Goal: Task Accomplishment & Management: Complete application form

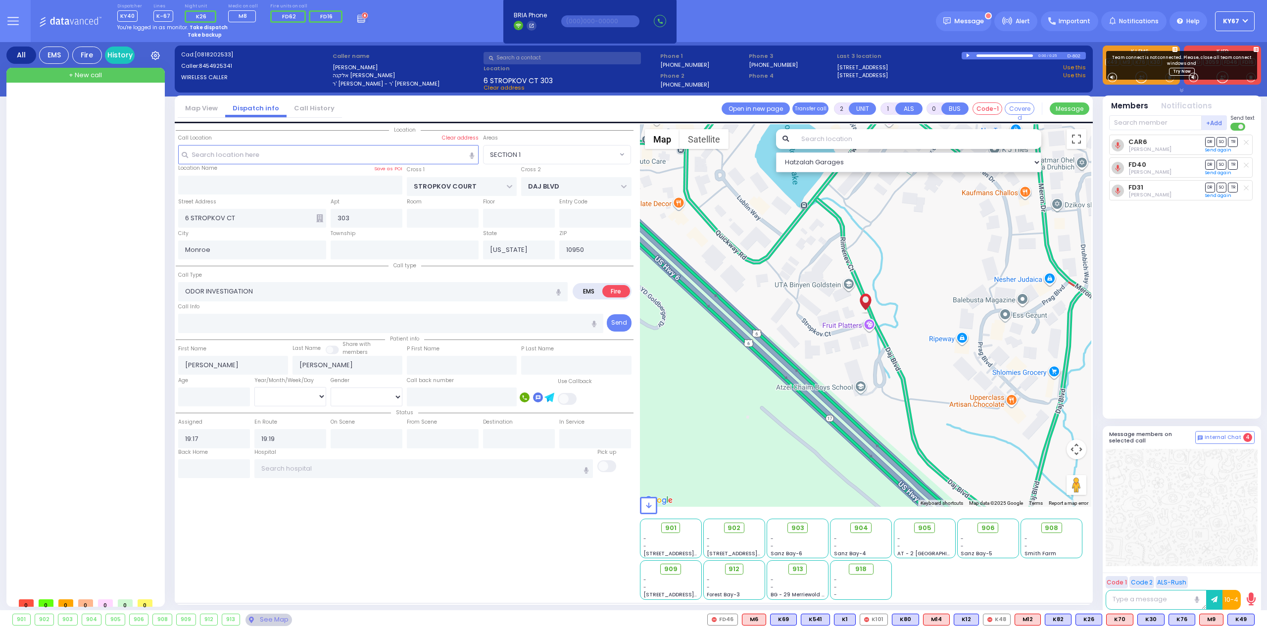
select select "SECTION 1"
select select
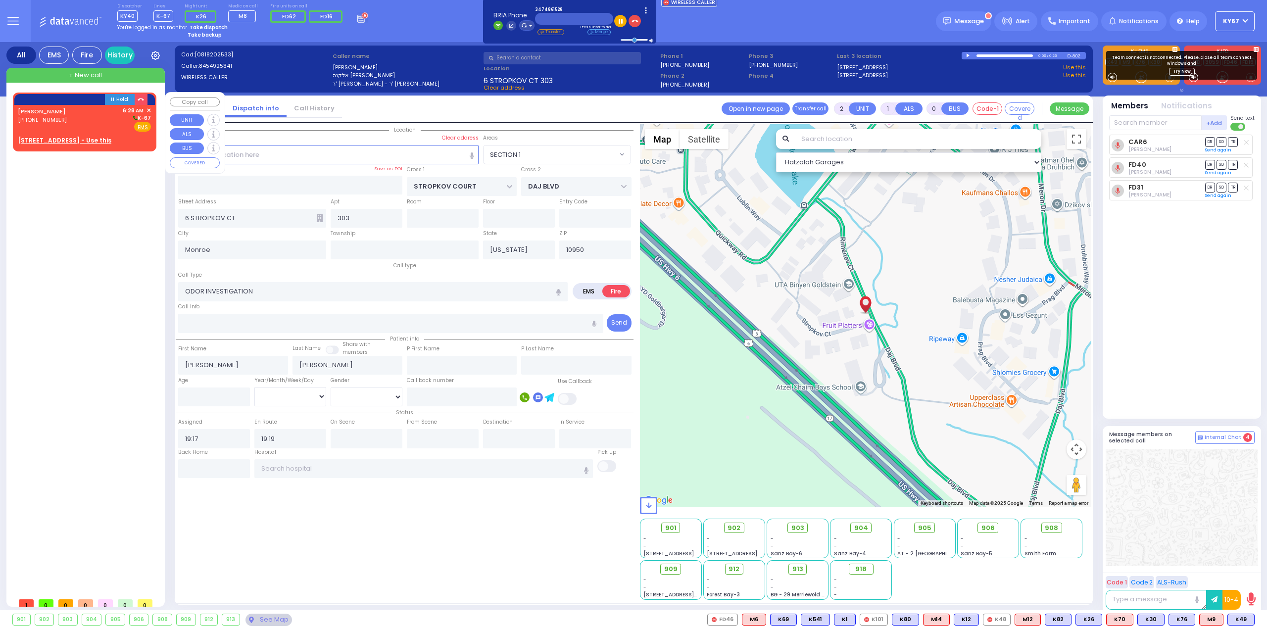
click at [120, 137] on div "[STREET_ADDRESS] - Use this" at bounding box center [84, 140] width 133 height 9
type input "1"
select select
radio input "true"
type input "SIMCHA"
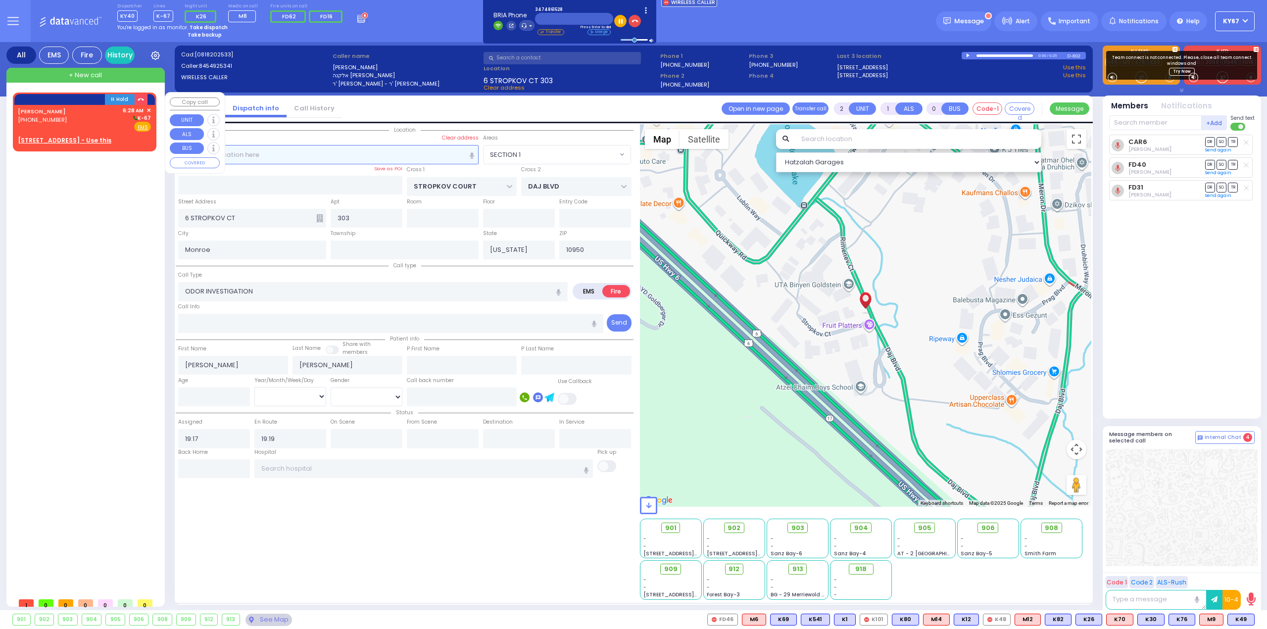
type input "GELB"
select select
type input "06:28"
select select "Hatzalah Garages"
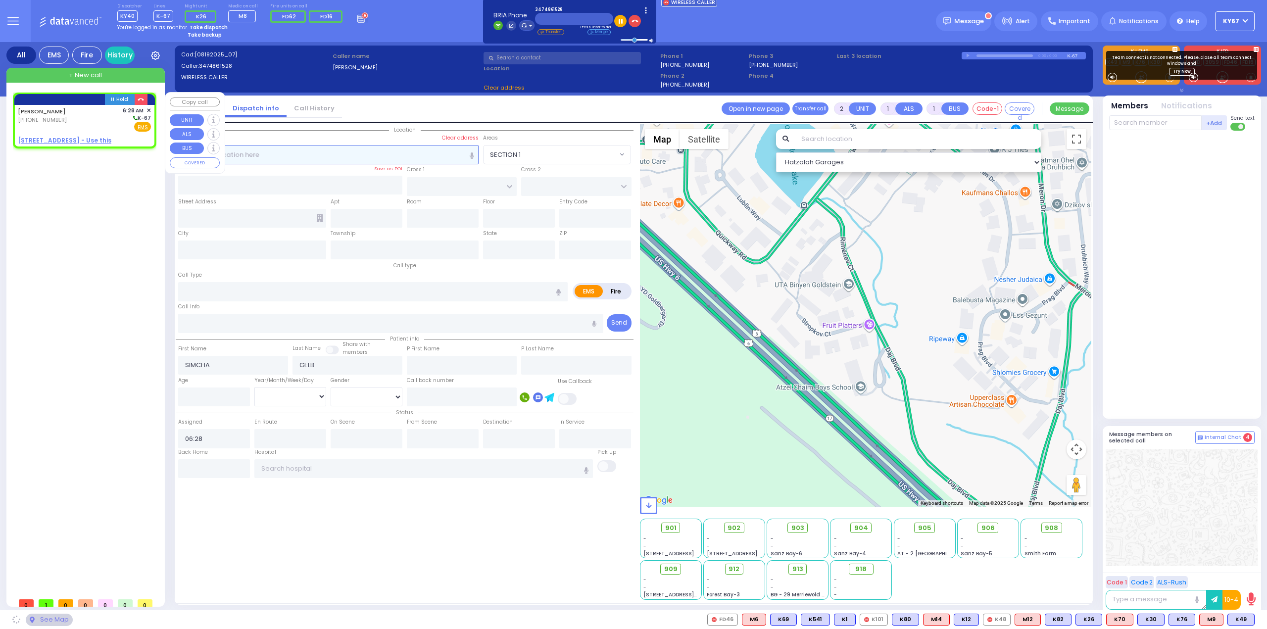
select select
radio input "true"
select select
select select "Hatzalah Garages"
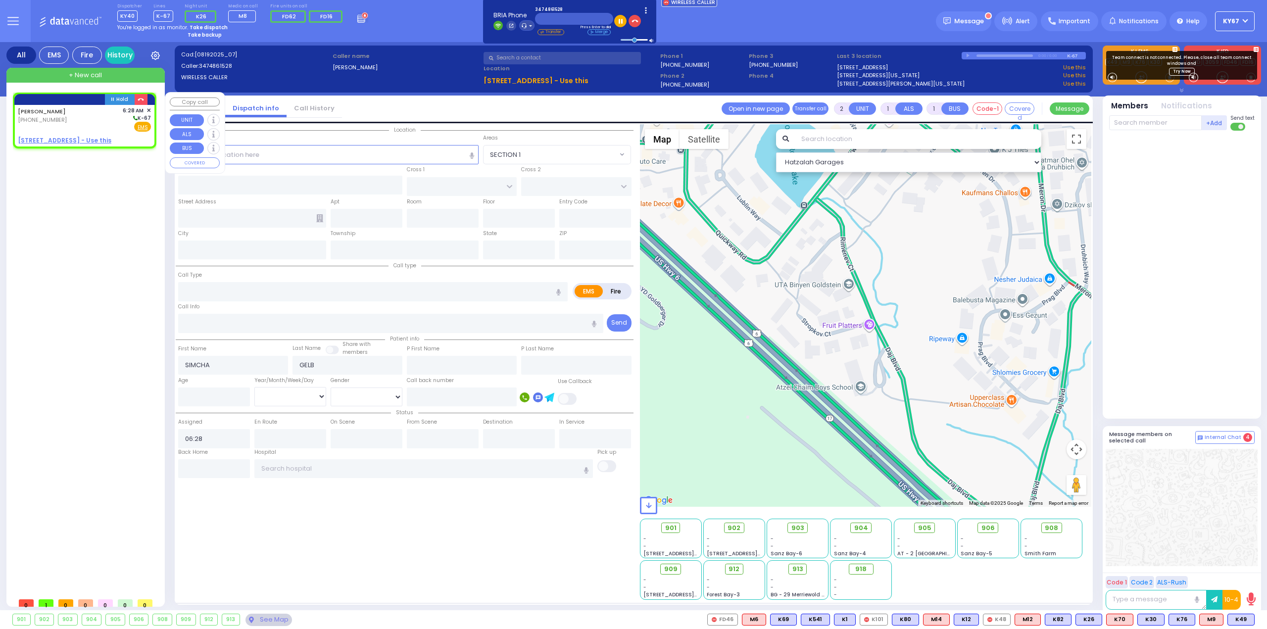
click at [62, 137] on u "[STREET_ADDRESS] - Use this" at bounding box center [65, 140] width 94 height 8
select select
radio input "true"
select select
select select "Hatzalah Garages"
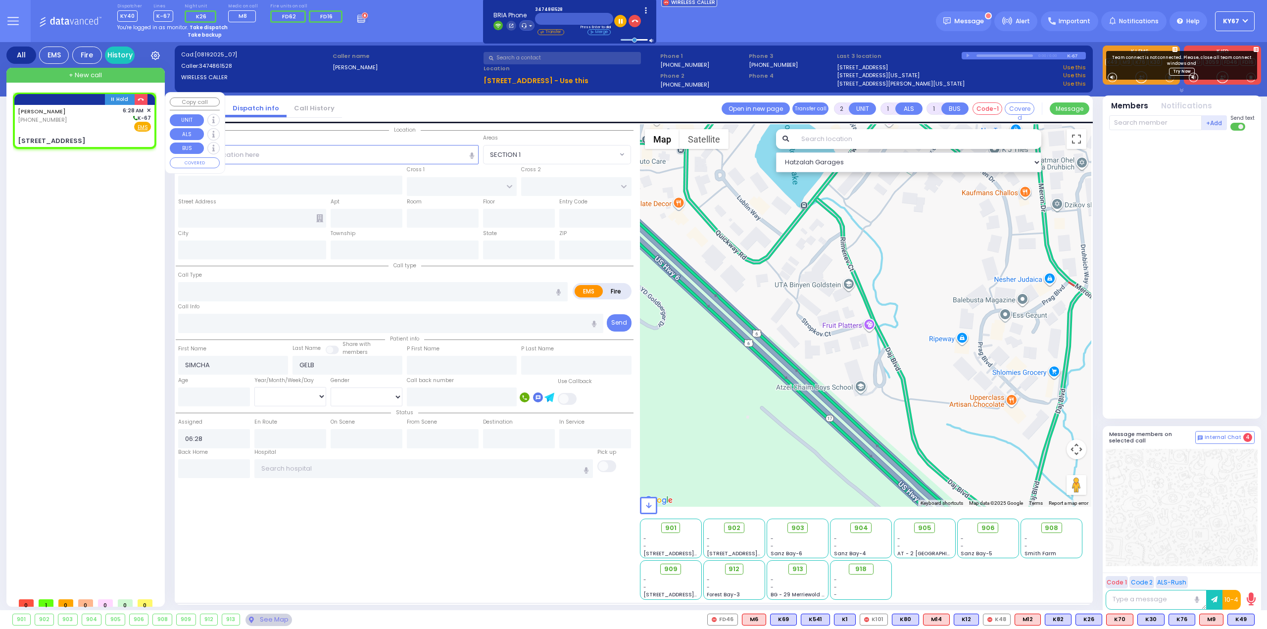
select select
radio input "true"
select select
select select "Hatzalah Garages"
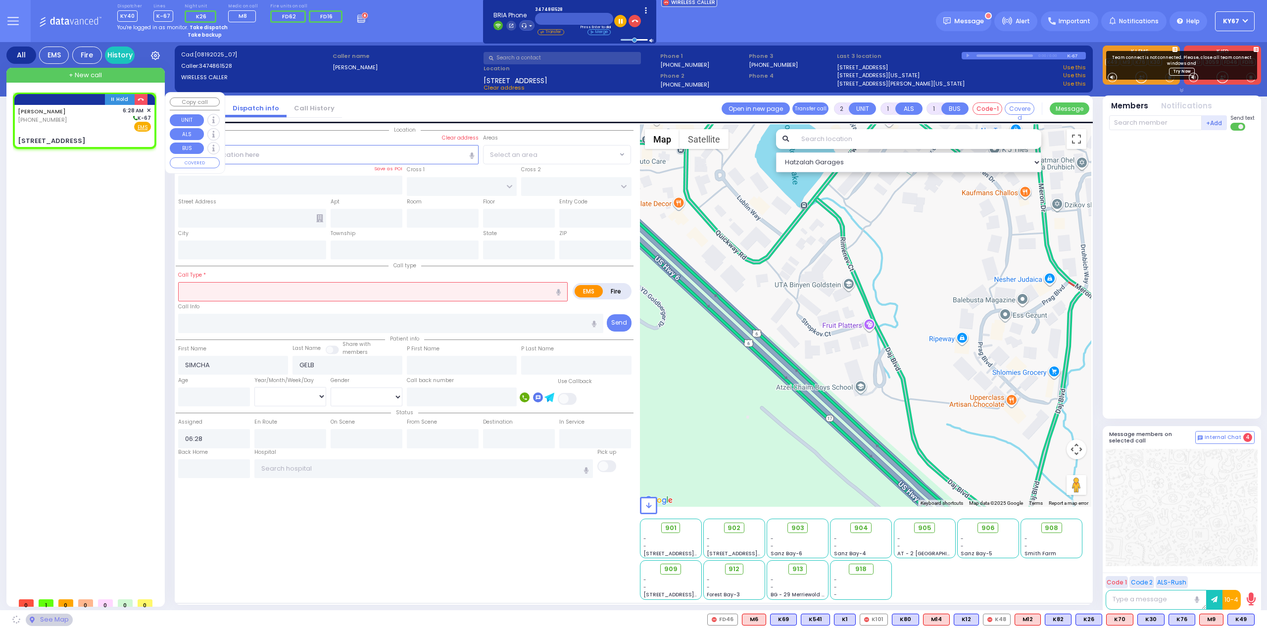
type input "ACRES RD"
type input "DINEV RD"
type input "[STREET_ADDRESS]"
type input "202"
type input "[PERSON_NAME]"
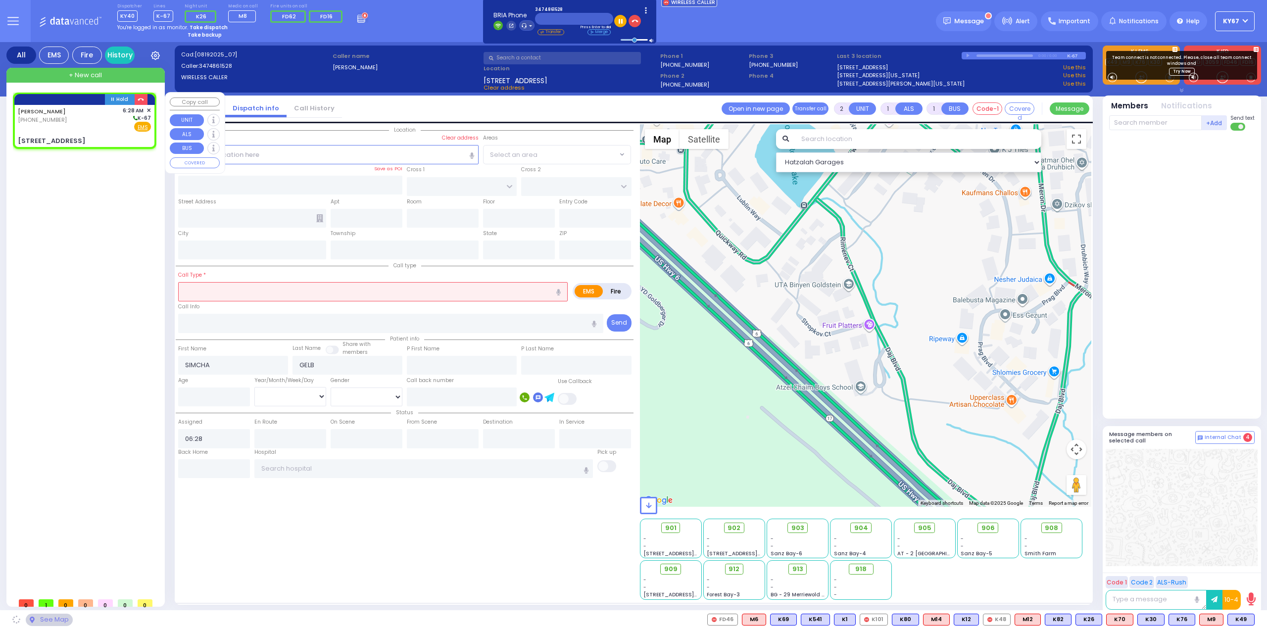
type input "[US_STATE]"
type input "10950"
select select "PALM TREE"
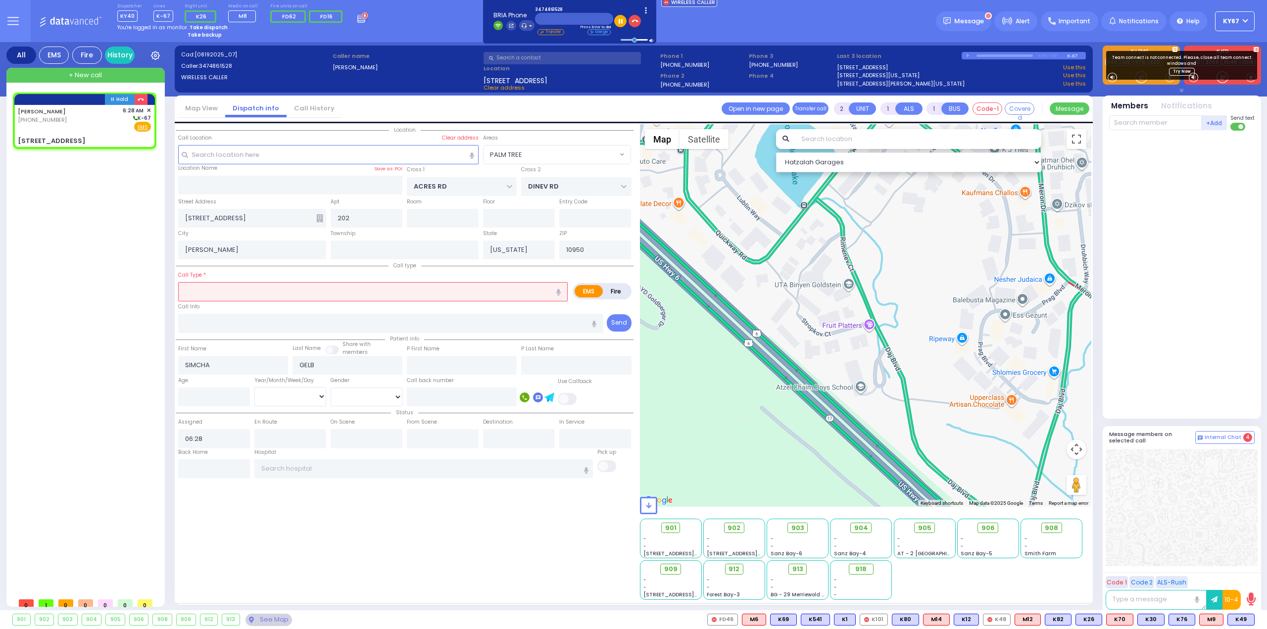
click at [246, 297] on input "text" at bounding box center [373, 291] width 390 height 19
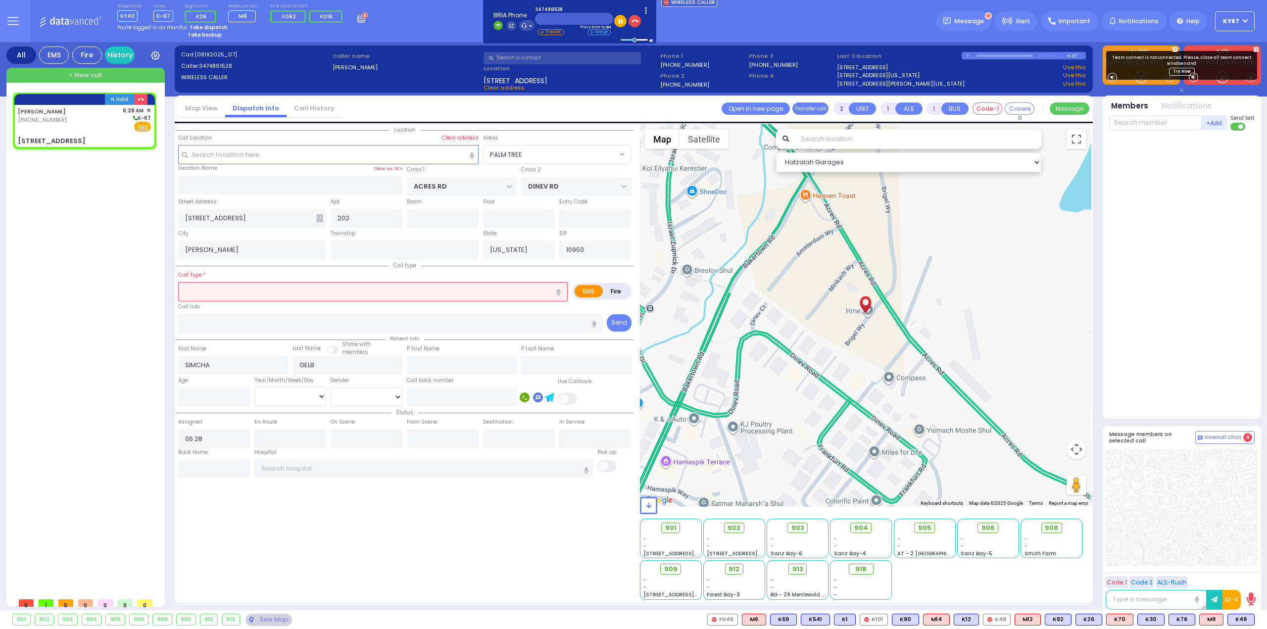
type input "d"
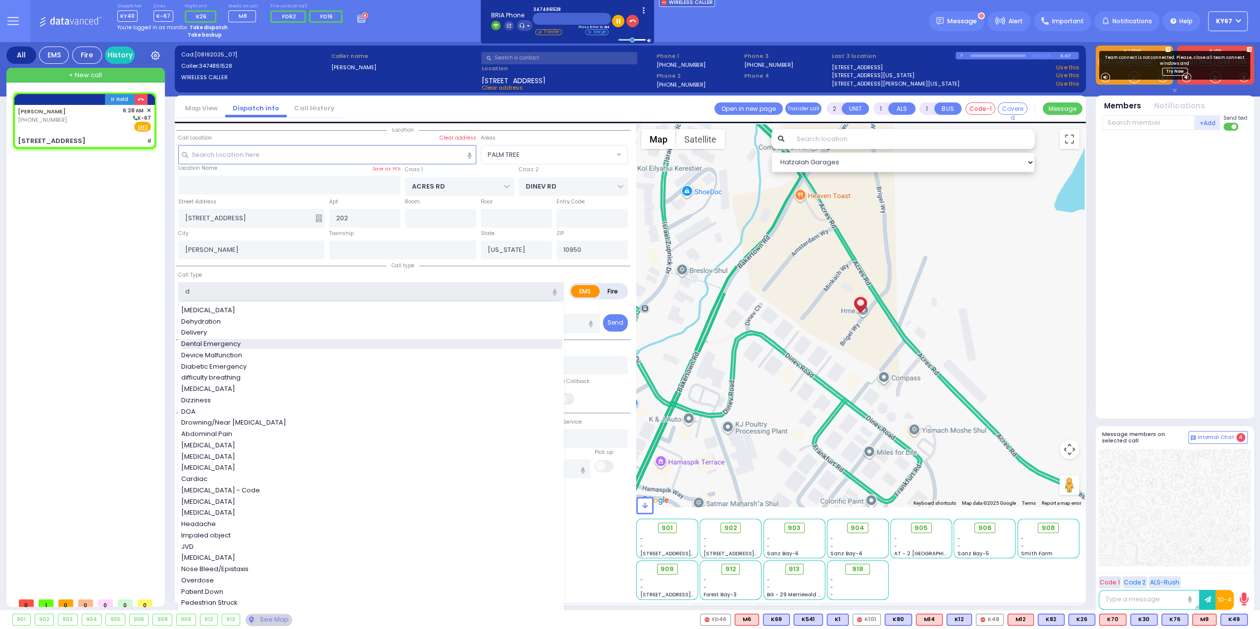
select select
radio input "true"
select select
select select "Hatzalah Garages"
select select "PALM TREE"
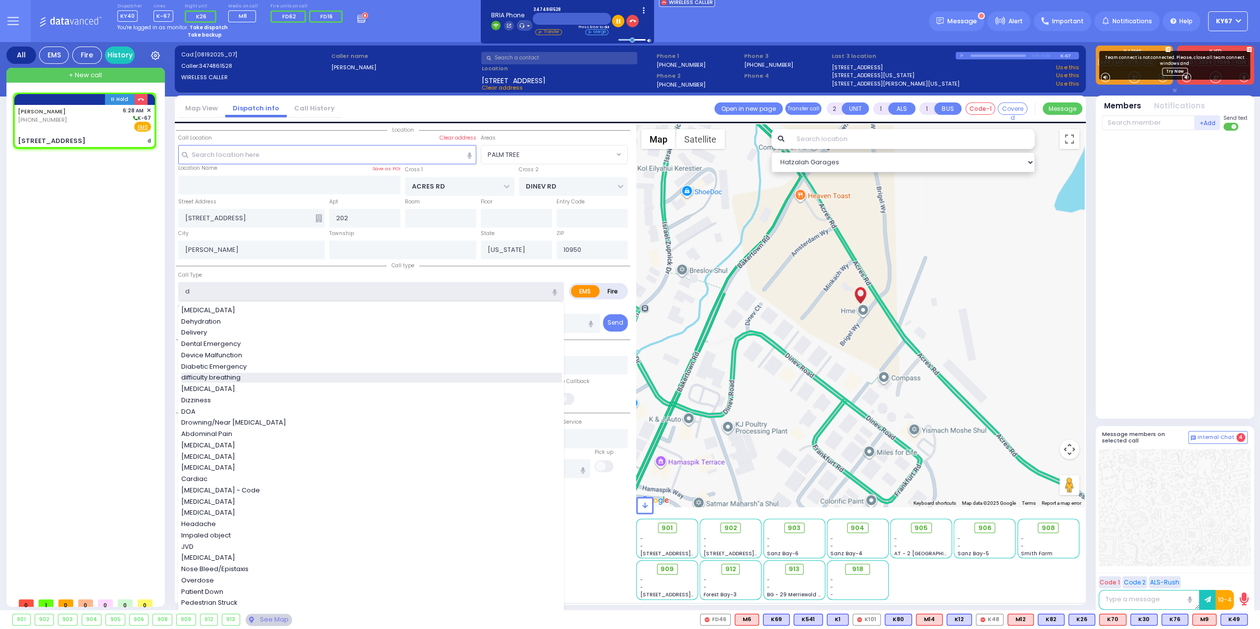
type input "difficulty breathing"
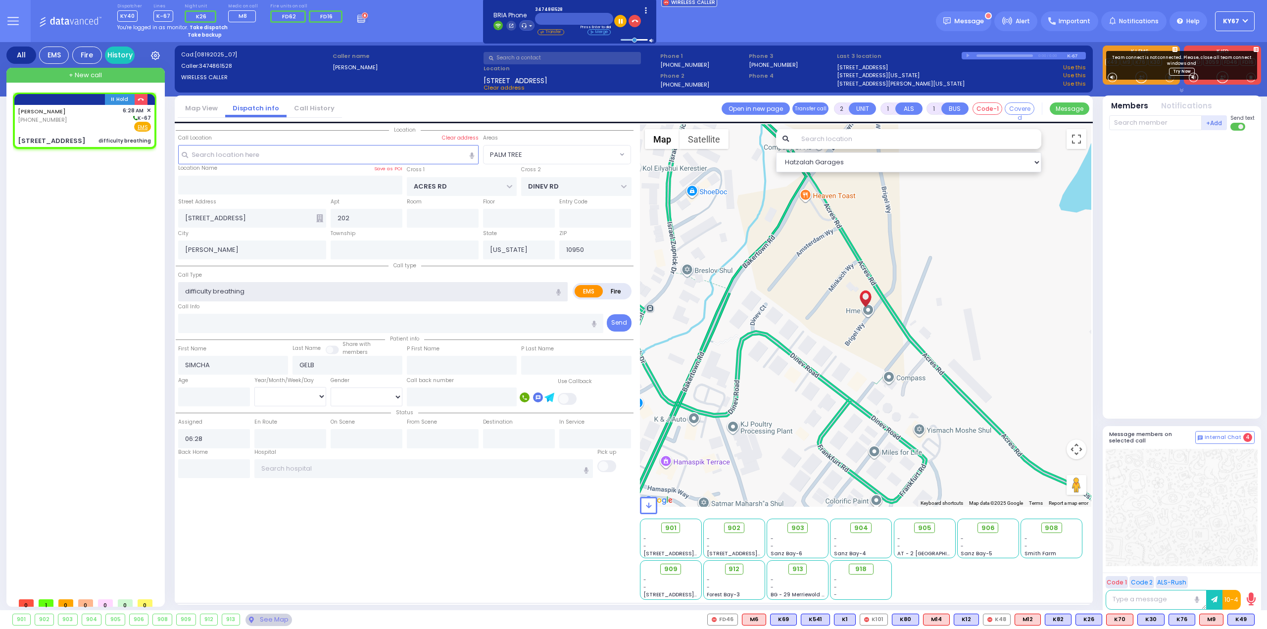
select select
radio input "true"
select select
select select "Hatzalah Garages"
select select "PALM TREE"
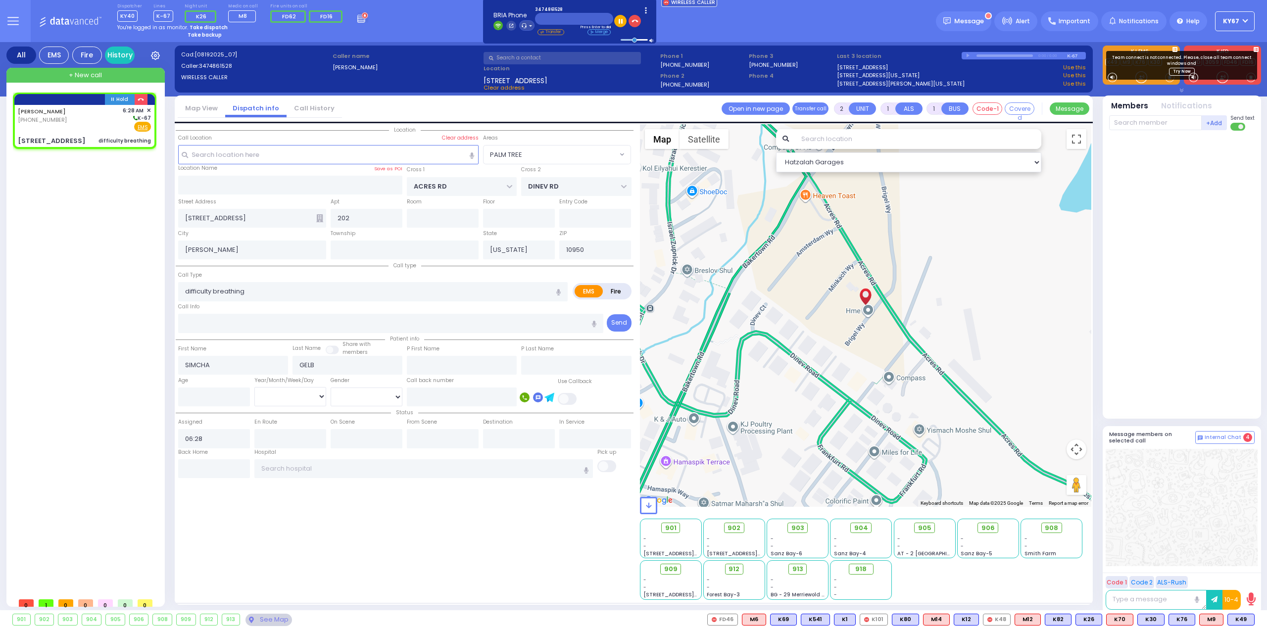
click at [294, 548] on div "Location All areas" at bounding box center [405, 362] width 458 height 476
select select
radio input "true"
select select
select select "Hatzalah Garages"
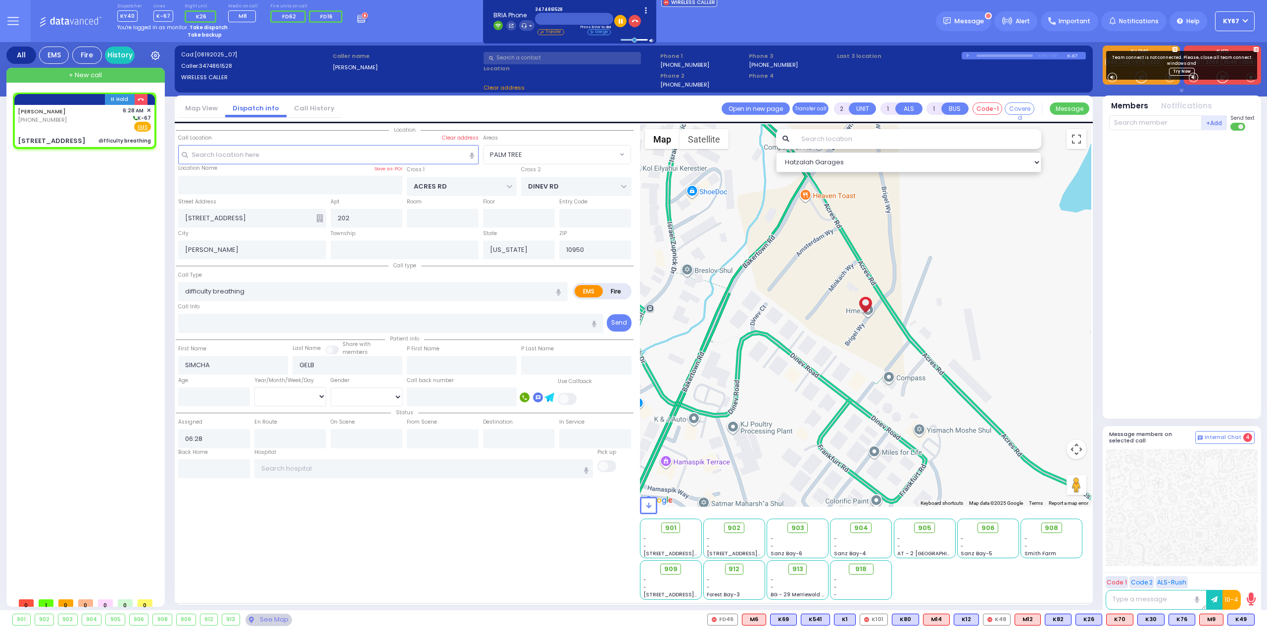
select select "PALM TREE"
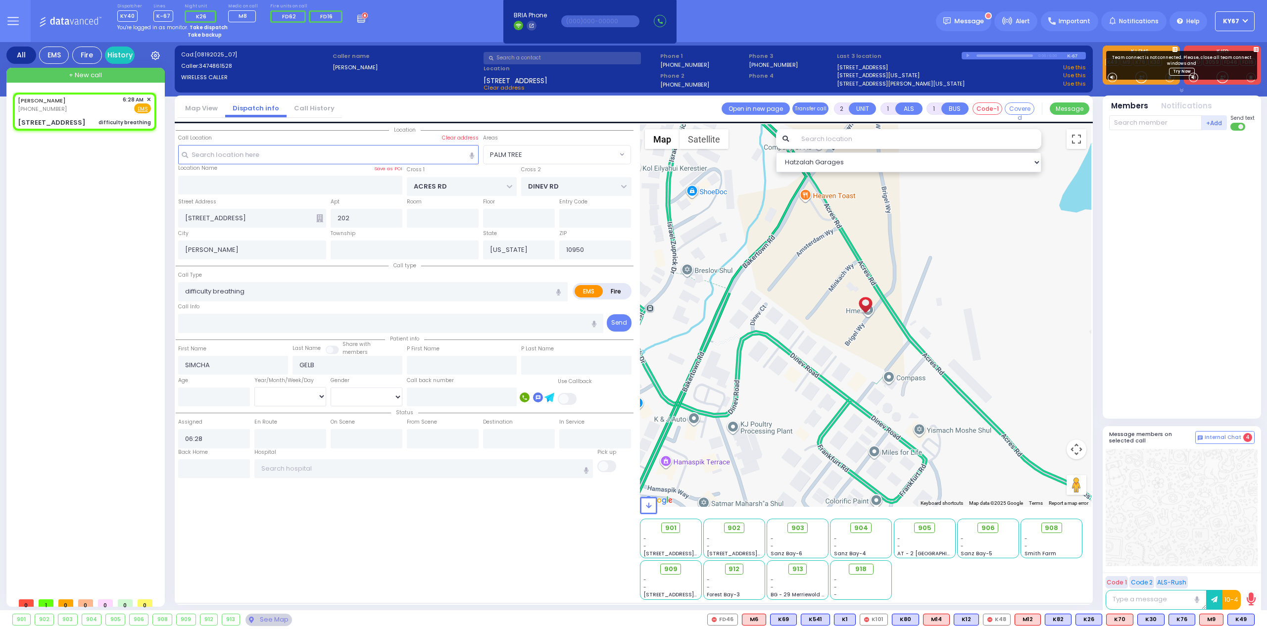
select select
radio input "true"
select select
select select "Hatzalah Garages"
select select "PALM TREE"
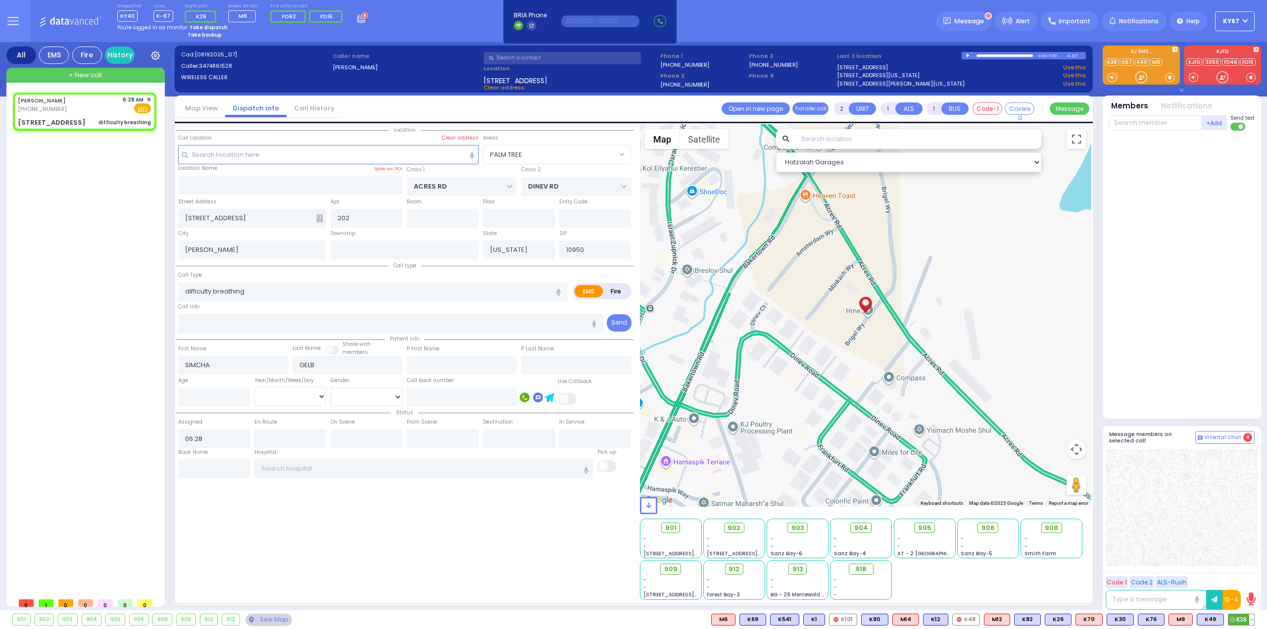
click at [1239, 622] on span "K38" at bounding box center [1241, 619] width 26 height 11
select select
radio input "true"
select select
type input "06:31"
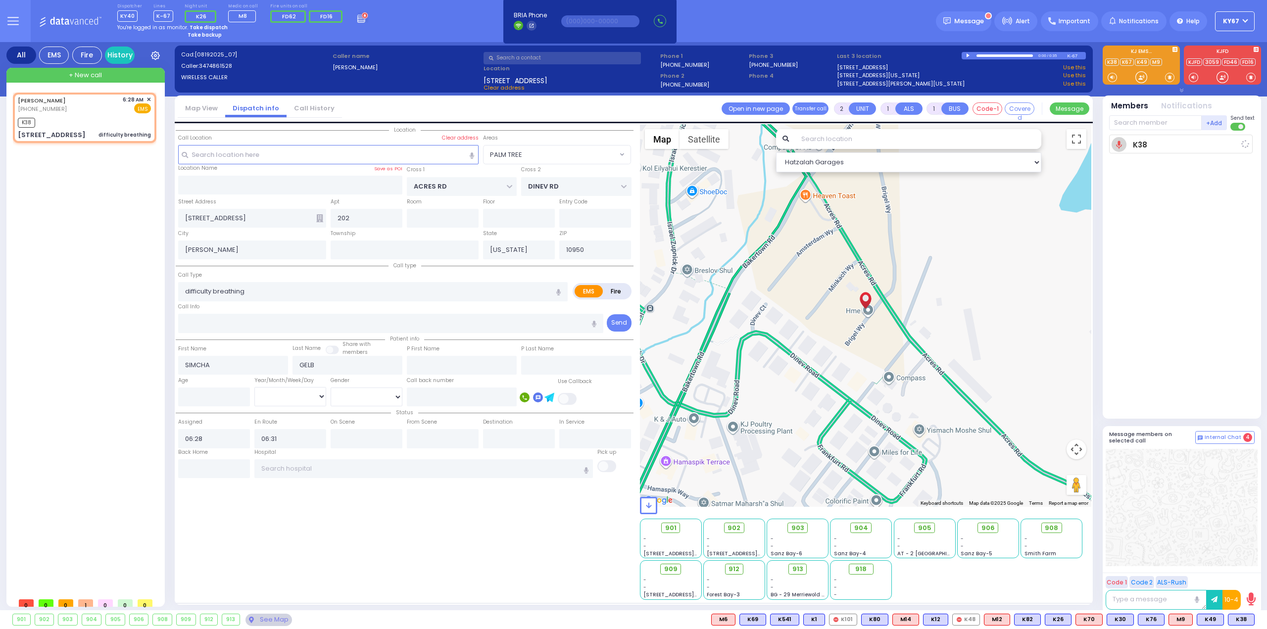
select select "Hatzalah Garages"
select select "PALM TREE"
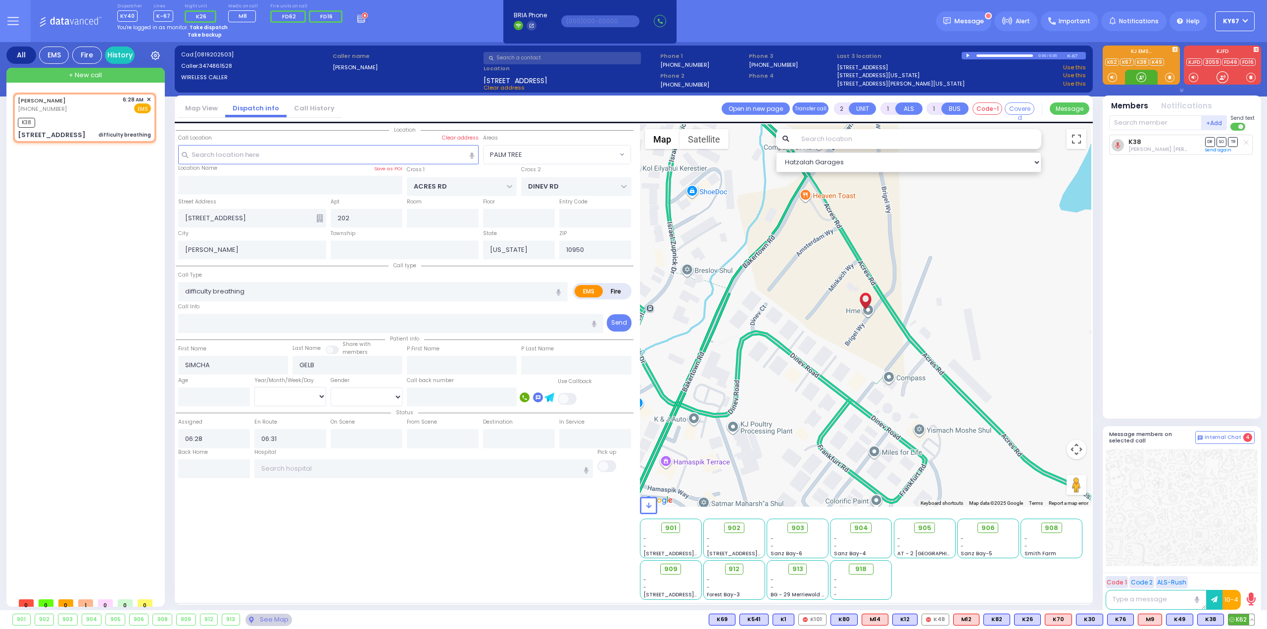
click at [1239, 617] on span "K62" at bounding box center [1241, 619] width 26 height 11
select select
radio input "true"
select select
select select "Hatzalah Garages"
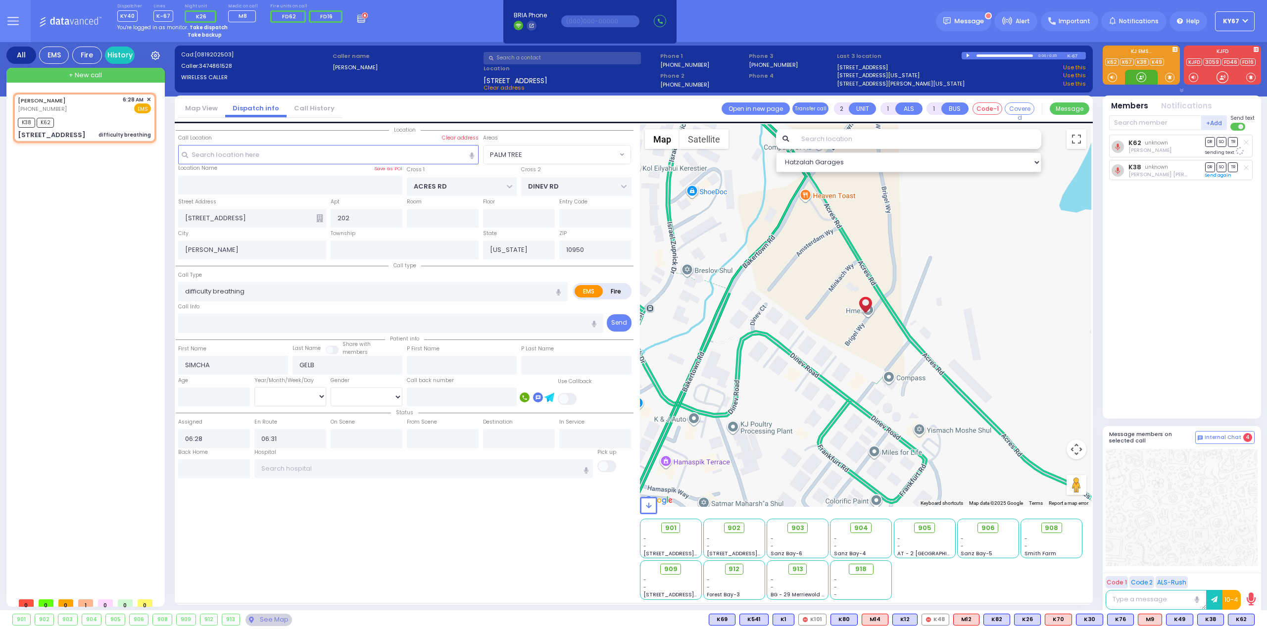
select select "PALM TREE"
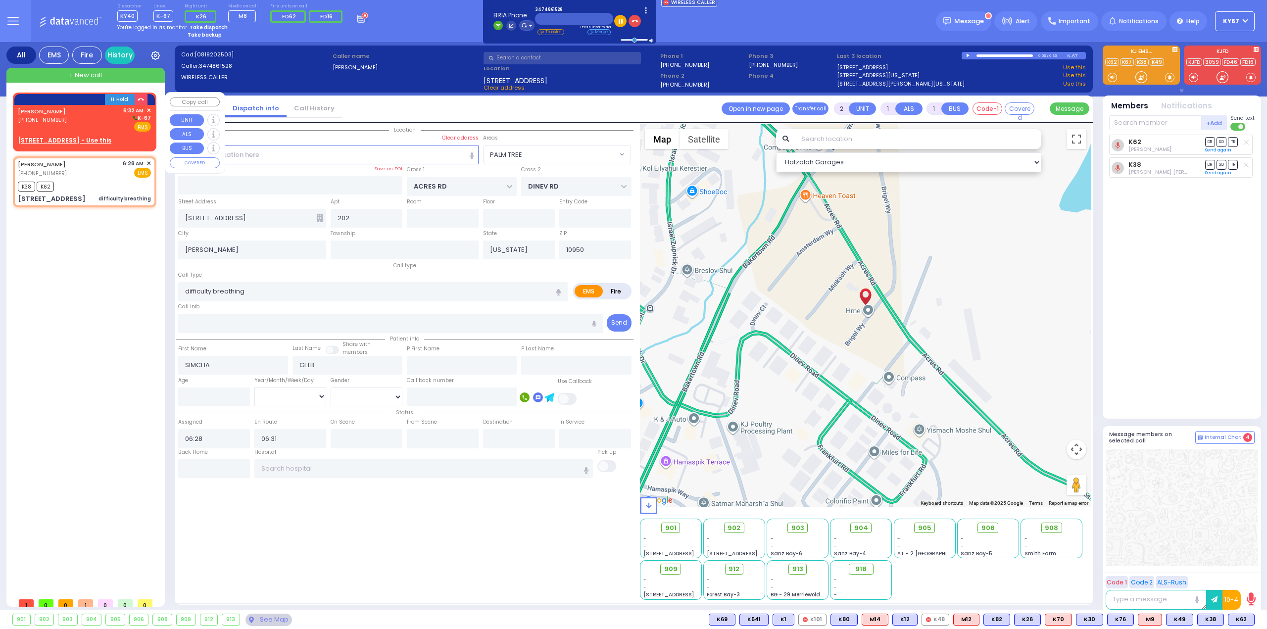
click at [71, 114] on div "[PERSON_NAME] [PHONE_NUMBER] 6:32 AM ✕ K-67" at bounding box center [84, 119] width 133 height 26
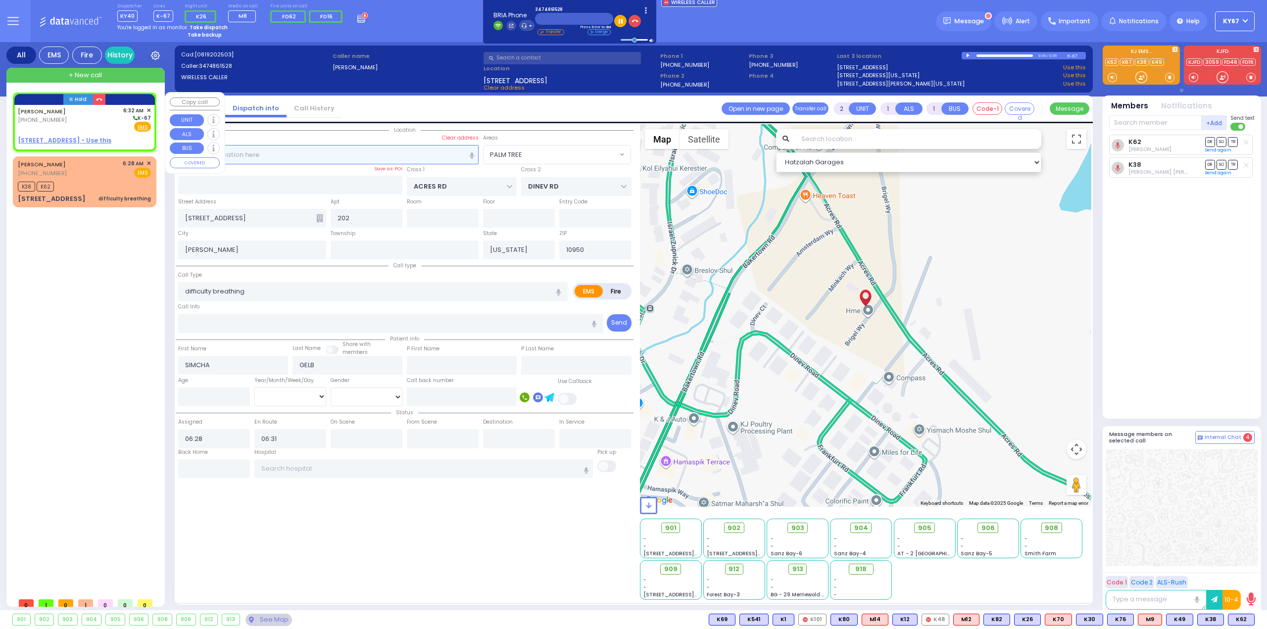
select select
radio input "true"
select select
type input "06:32"
select select "Hatzalah Garages"
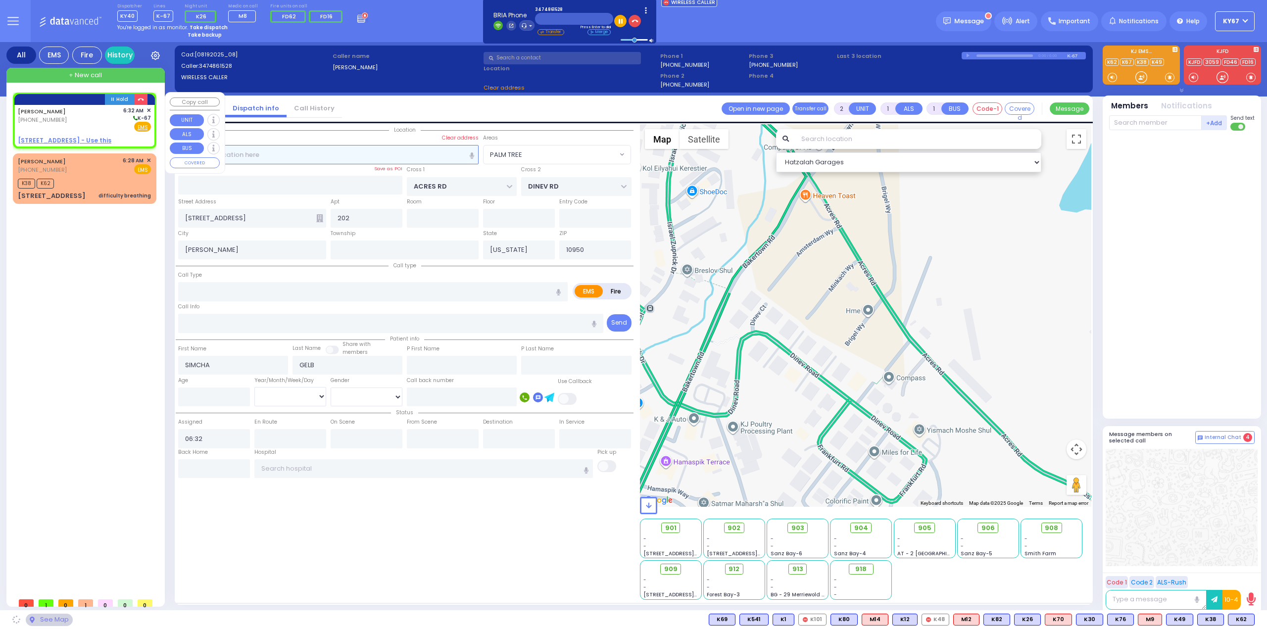
select select
radio input "true"
select select
select select "Hatzalah Garages"
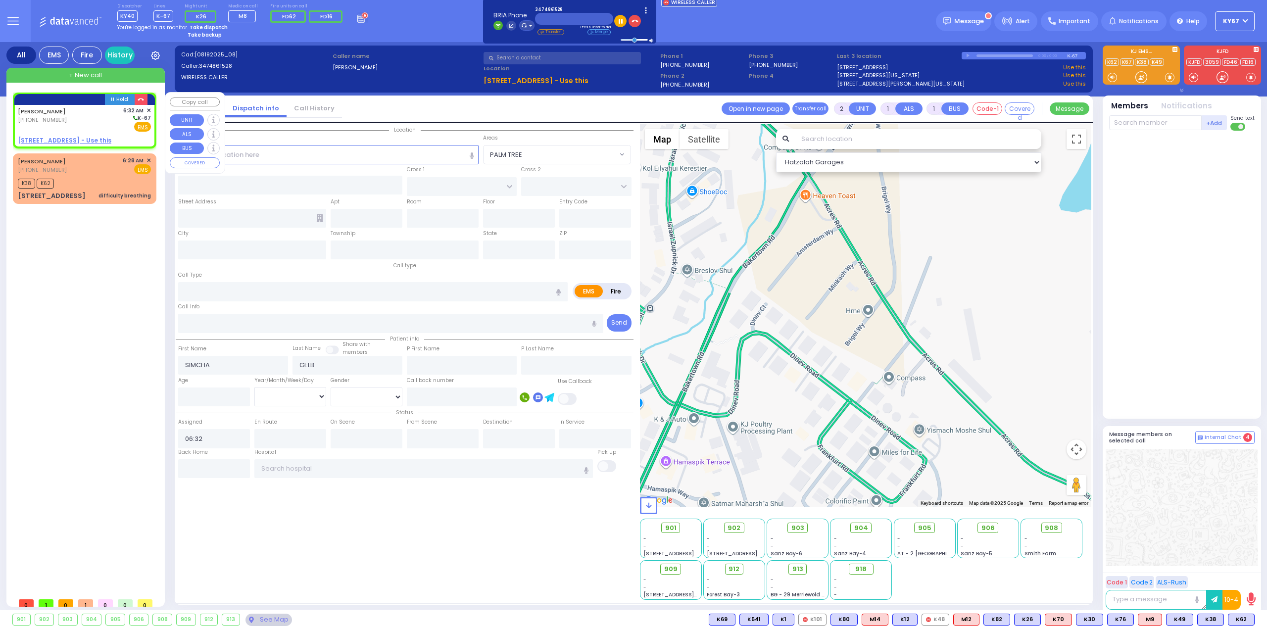
click at [148, 109] on span "✕" at bounding box center [149, 110] width 4 height 8
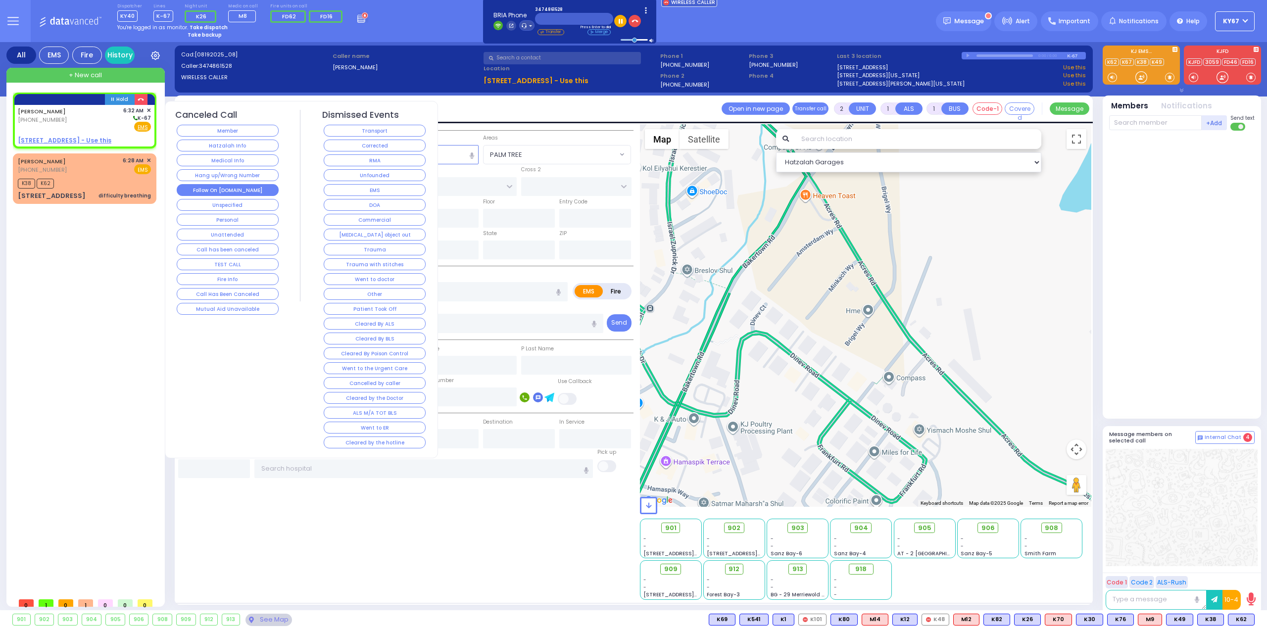
click at [228, 187] on button "Follow On [DOMAIN_NAME]" at bounding box center [228, 190] width 102 height 12
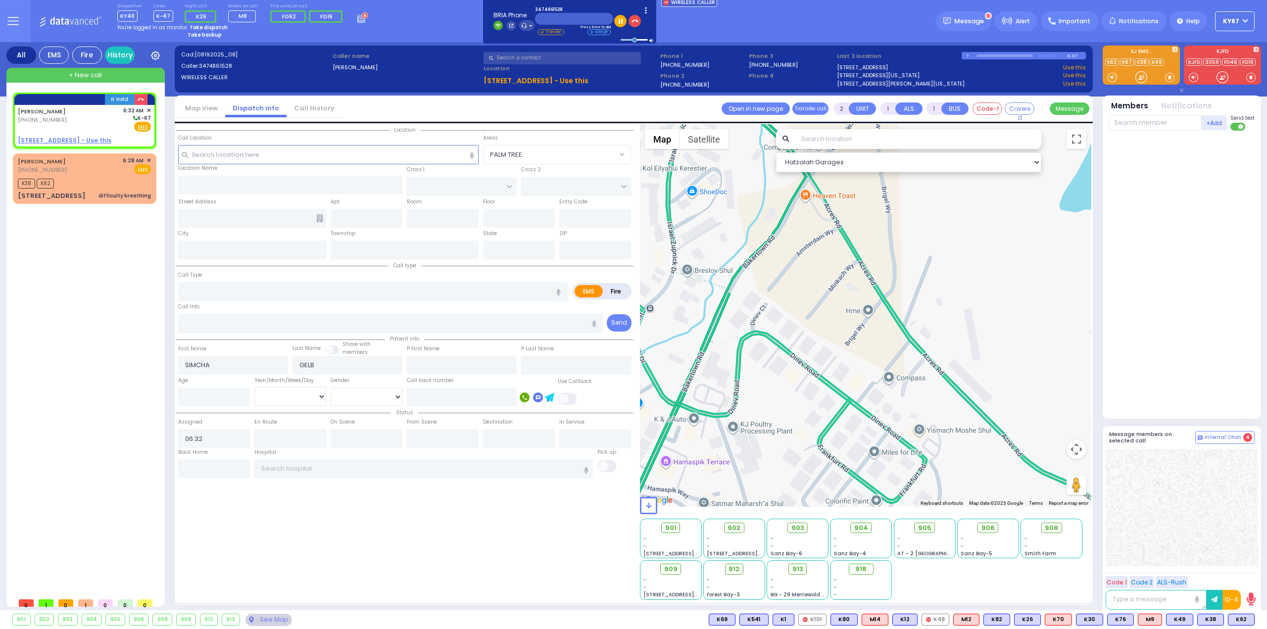
select select
radio input "true"
select select
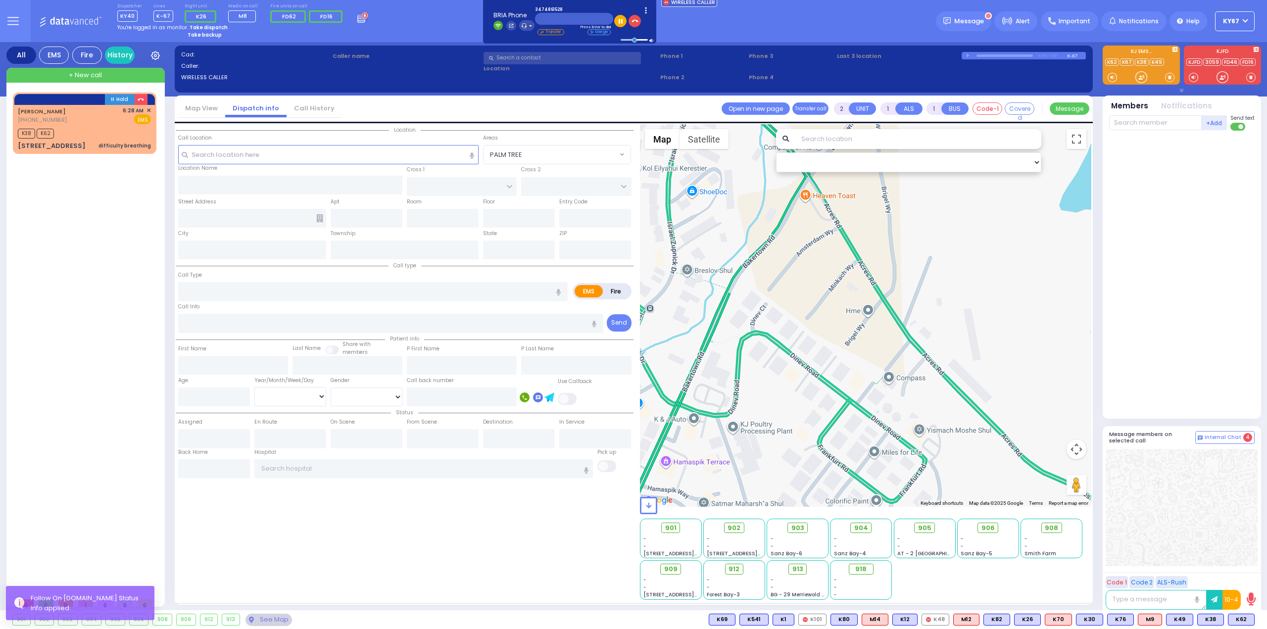
click at [112, 275] on div "Hold [PERSON_NAME] [PHONE_NUMBER] K38 K62" at bounding box center [86, 343] width 147 height 500
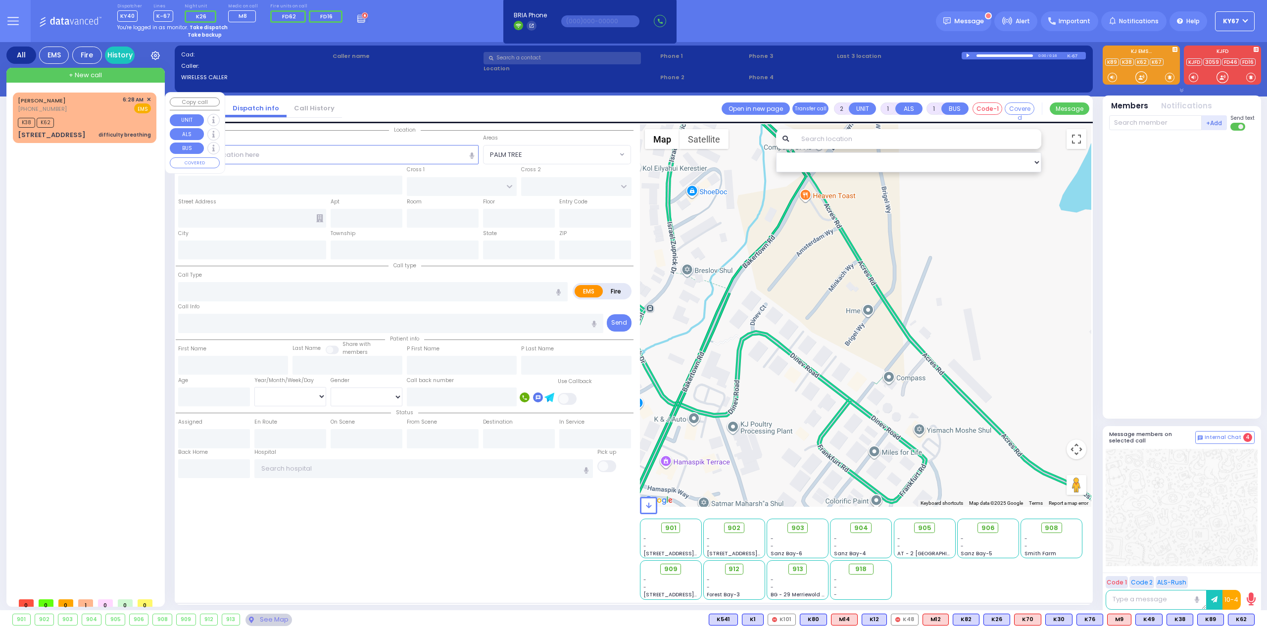
click at [150, 98] on span "✕" at bounding box center [149, 100] width 4 height 8
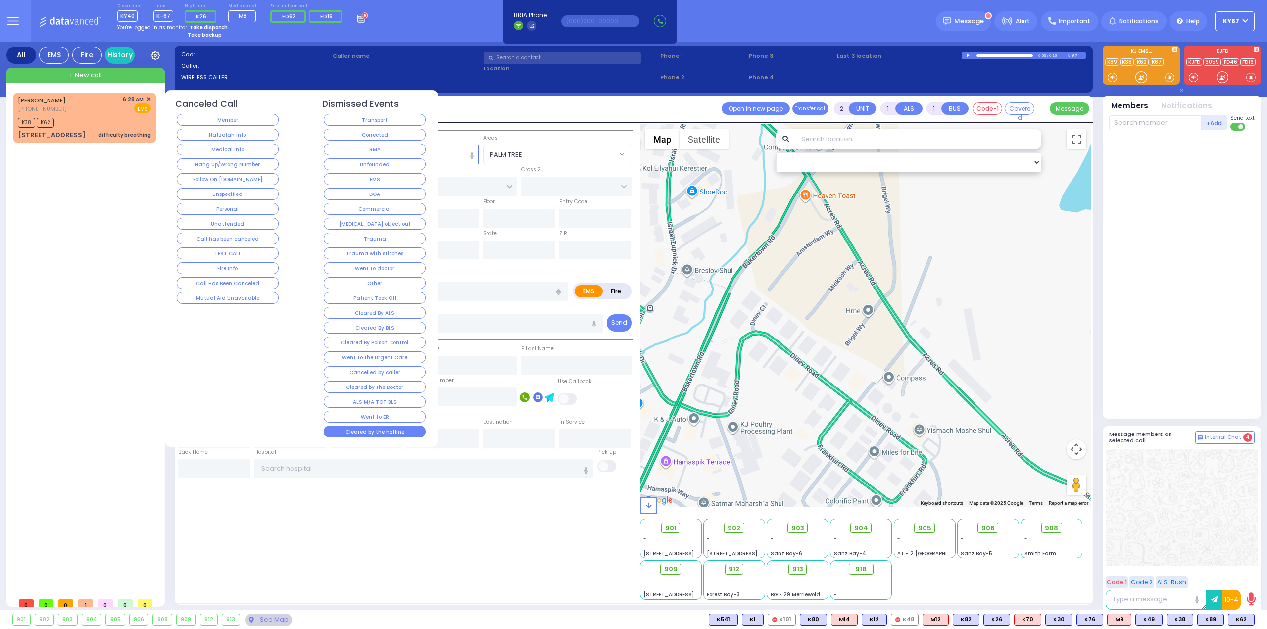
click at [396, 426] on button "Cleared by the hotline" at bounding box center [375, 432] width 102 height 12
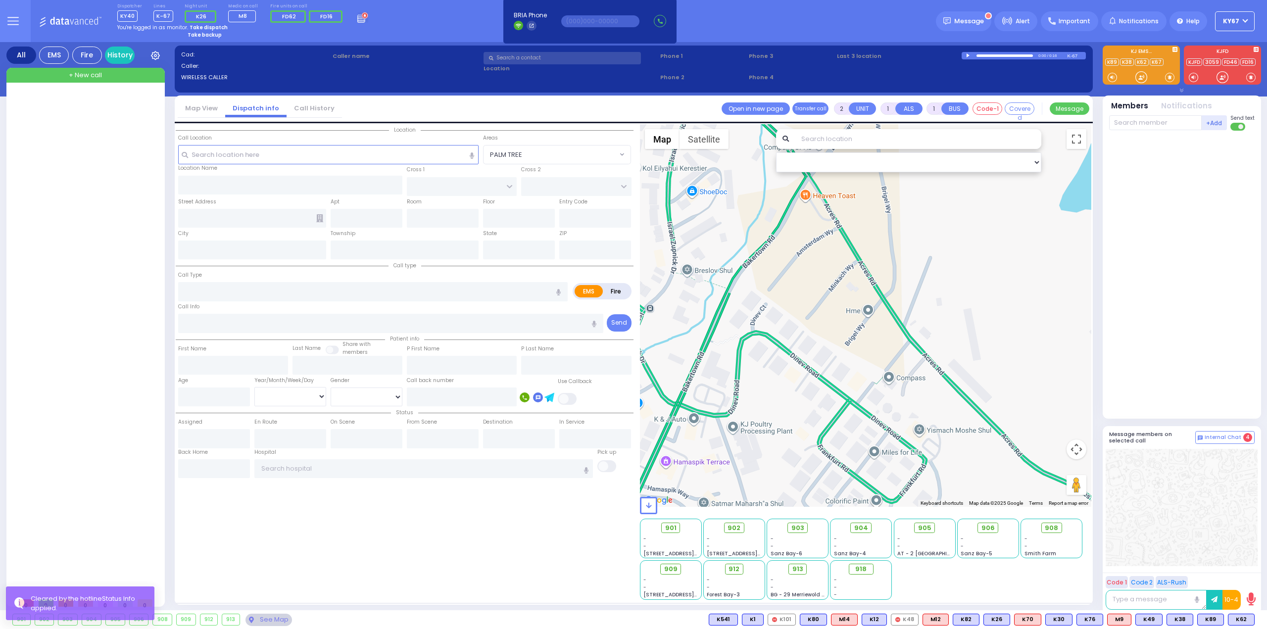
click at [104, 257] on div at bounding box center [86, 343] width 147 height 500
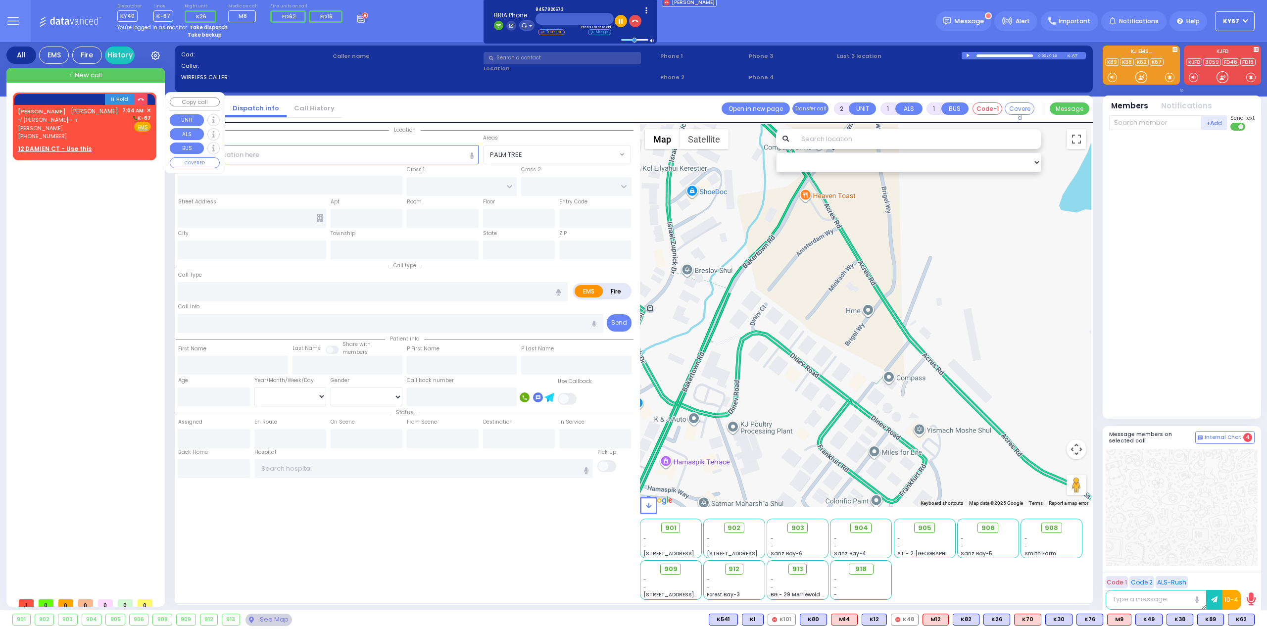
click at [93, 123] on span "ר' [PERSON_NAME] - ר' [PERSON_NAME]" at bounding box center [68, 124] width 101 height 16
select select
radio input "true"
type input "[PERSON_NAME]"
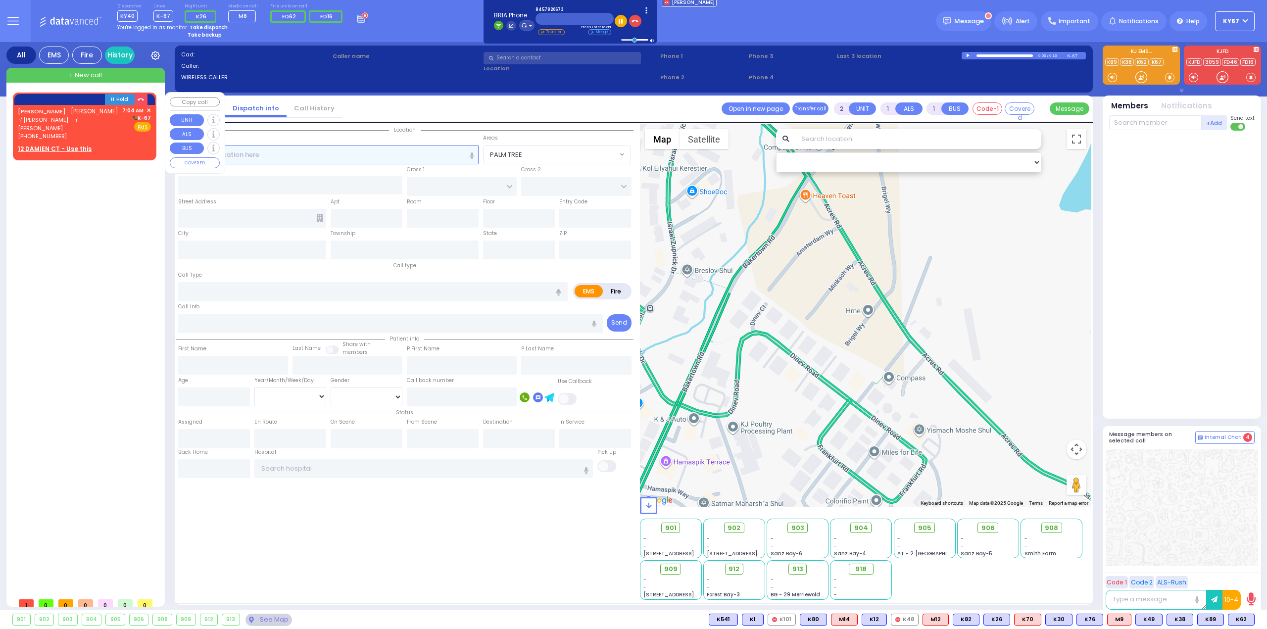
select select
type input "07:04"
select select "Hatzalah Garages"
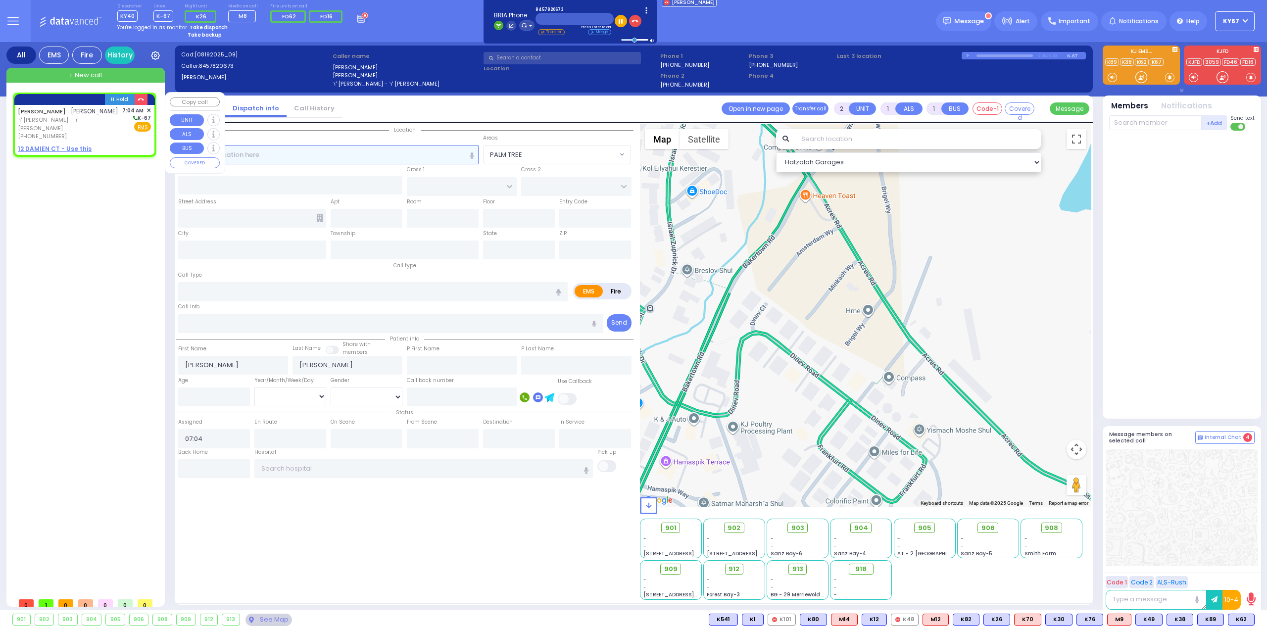
select select
radio input "true"
select select
select select "Hatzalah Garages"
click at [58, 145] on u "12 DAMIEN CT - Use this" at bounding box center [55, 149] width 74 height 8
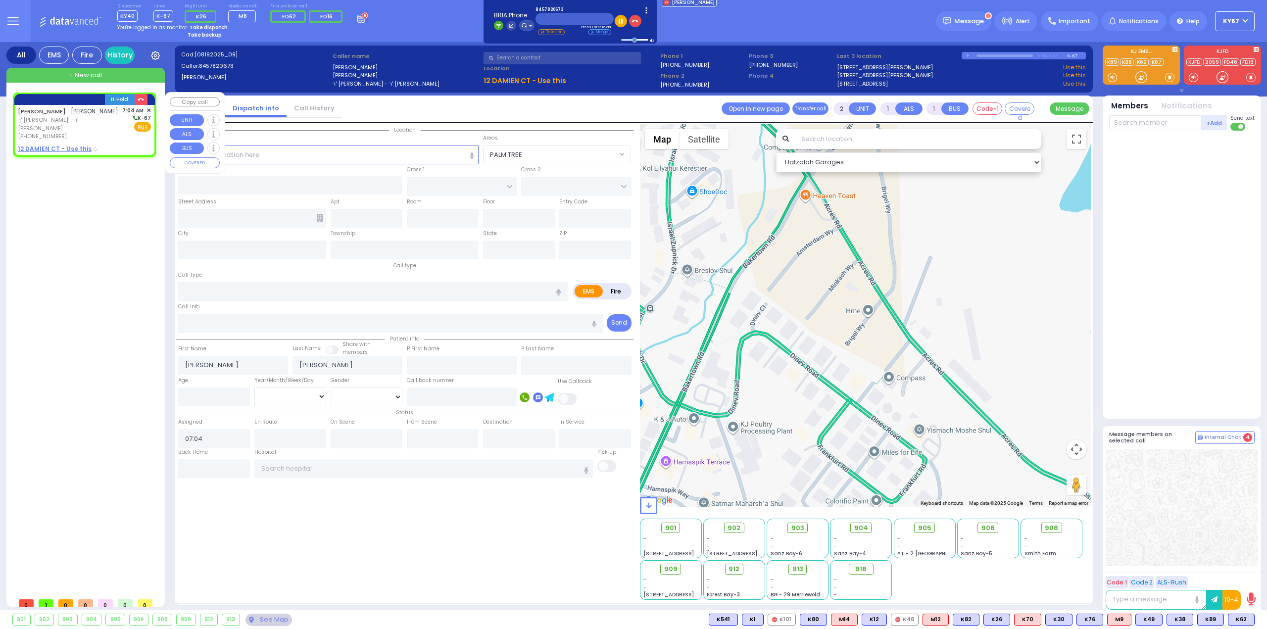
select select
radio input "true"
select select
select select "Hatzalah Garages"
select select
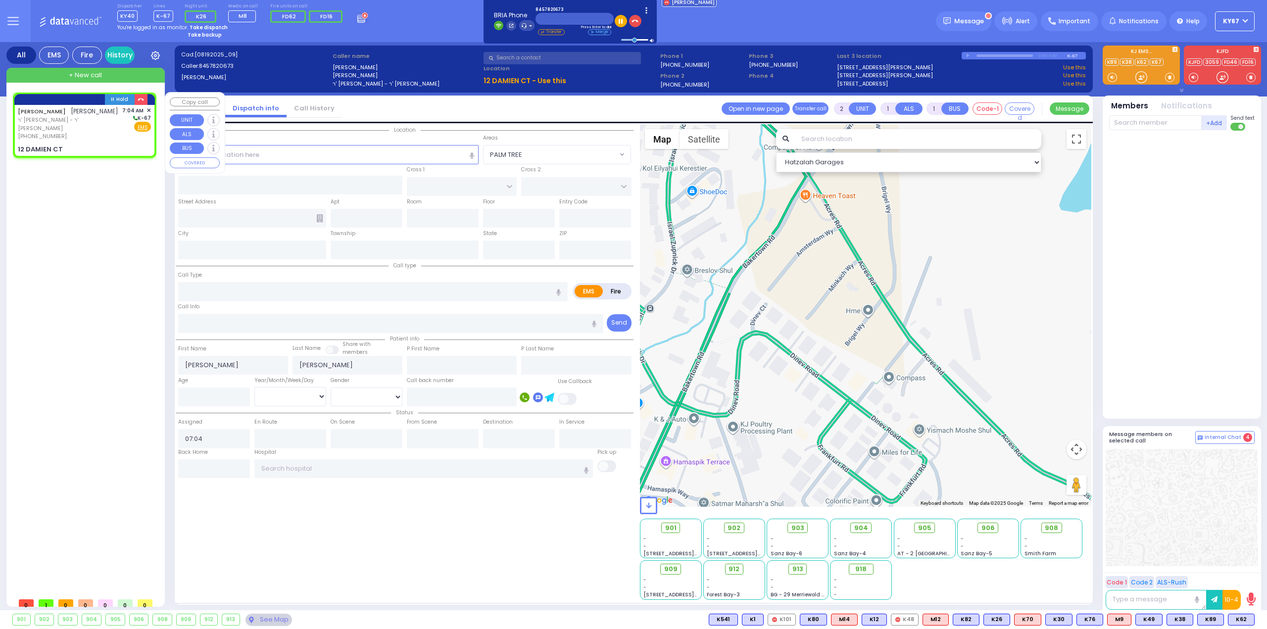
radio input "true"
select select
select select "Hatzalah Garages"
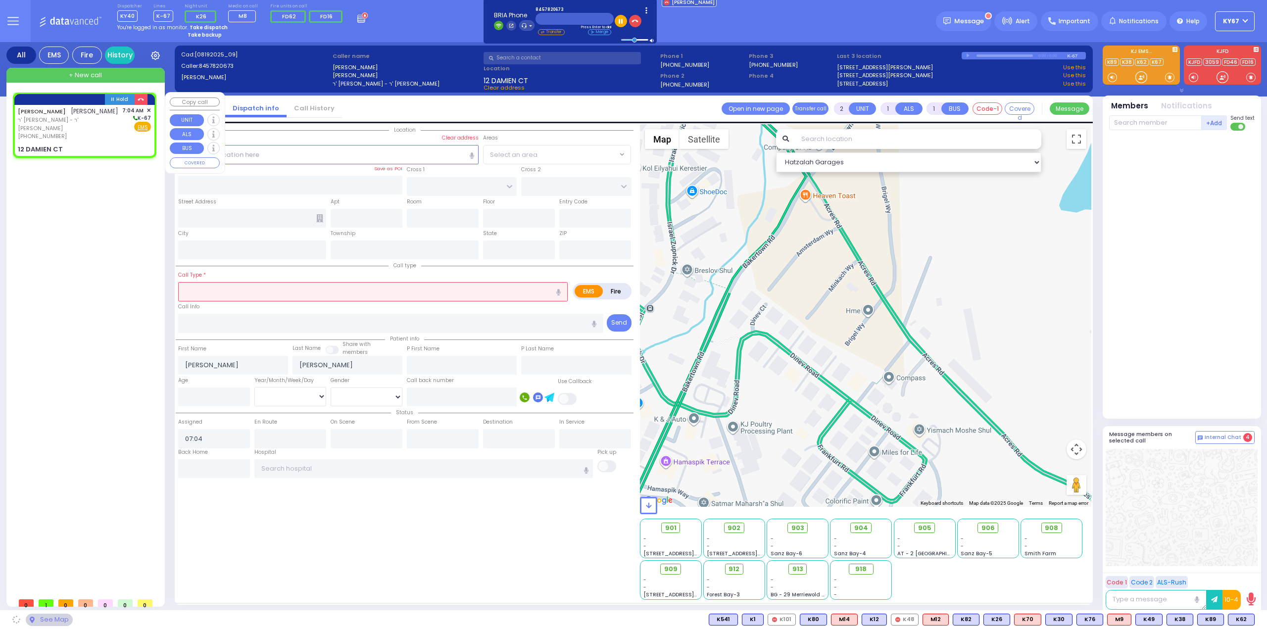
type input "ANGLE DR"
type input "12 DAMIEN CT"
type input "Chester"
type input "[US_STATE]"
type input "10918"
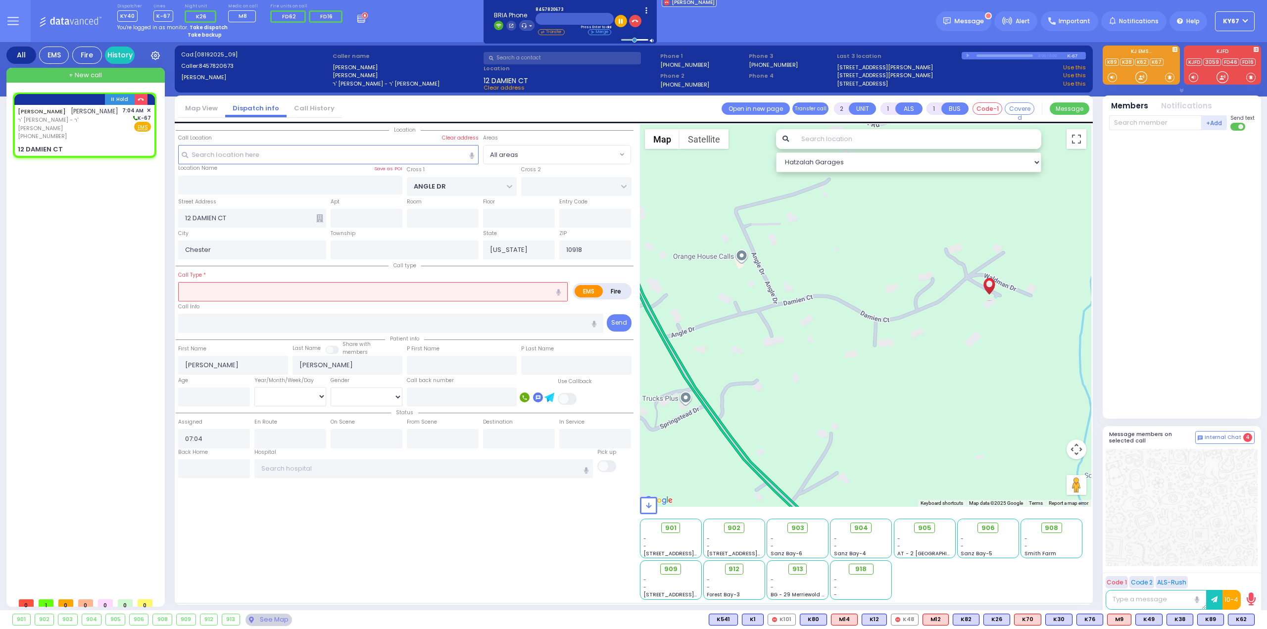
drag, startPoint x: 843, startPoint y: 381, endPoint x: 968, endPoint y: 368, distance: 125.3
click at [968, 368] on div at bounding box center [866, 315] width 452 height 383
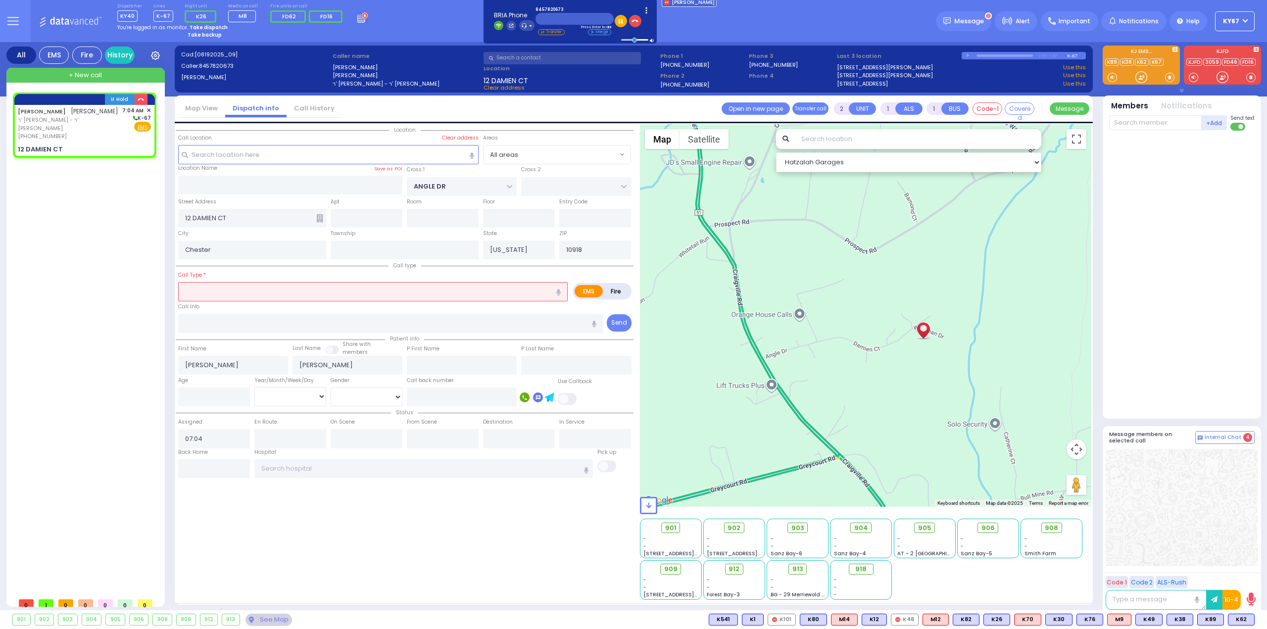
click at [255, 287] on input "text" at bounding box center [373, 291] width 390 height 19
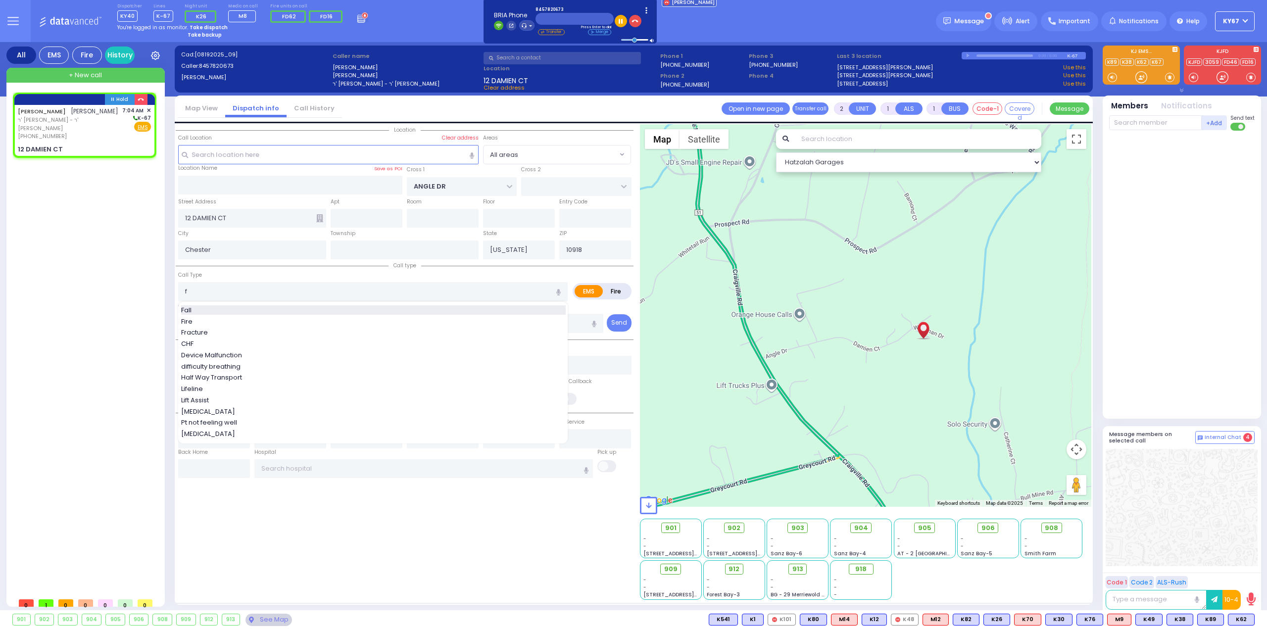
click at [249, 308] on div "Fall" at bounding box center [373, 310] width 385 height 10
type input "Fall"
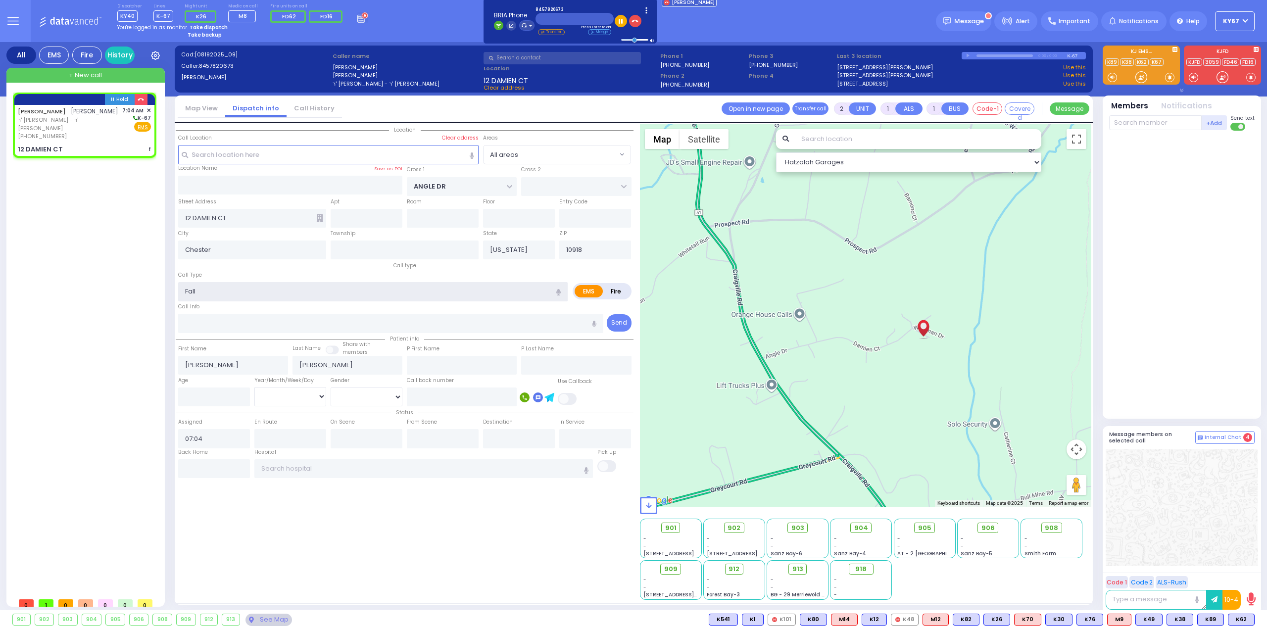
type input "1"
type input "0"
select select
radio input "true"
select select
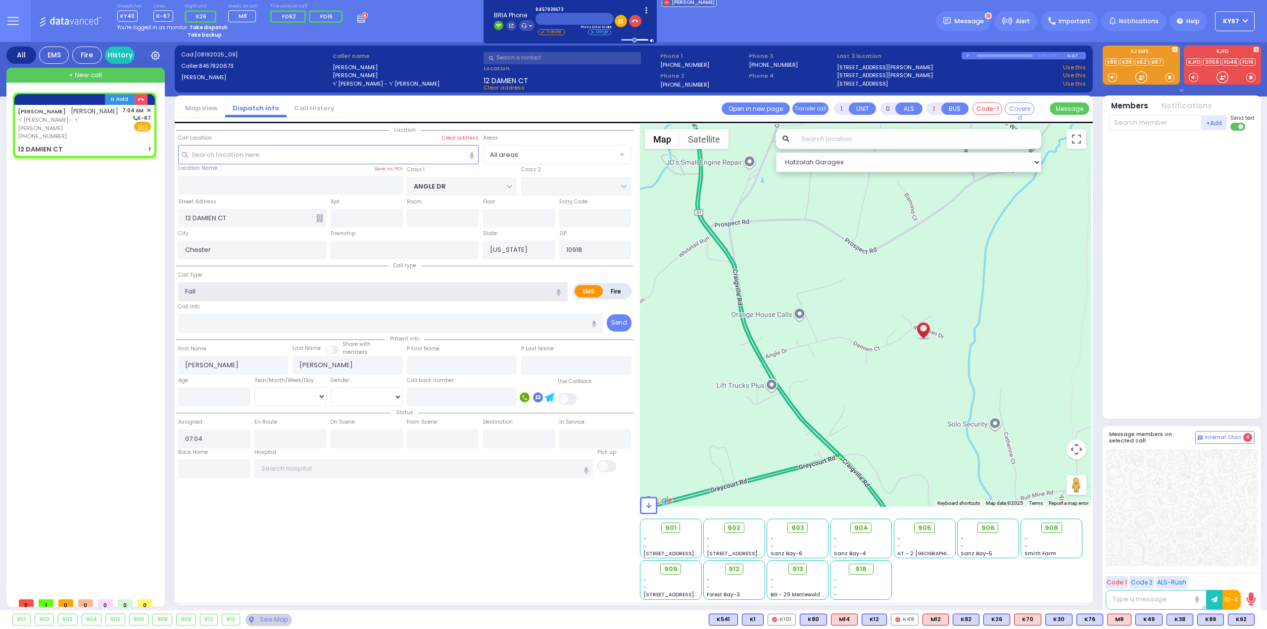
select select "Hatzalah Garages"
click at [49, 298] on div "Hold [PERSON_NAME] [PHONE_NUMBER] EMS f" at bounding box center [86, 343] width 147 height 500
select select
radio input "true"
select select
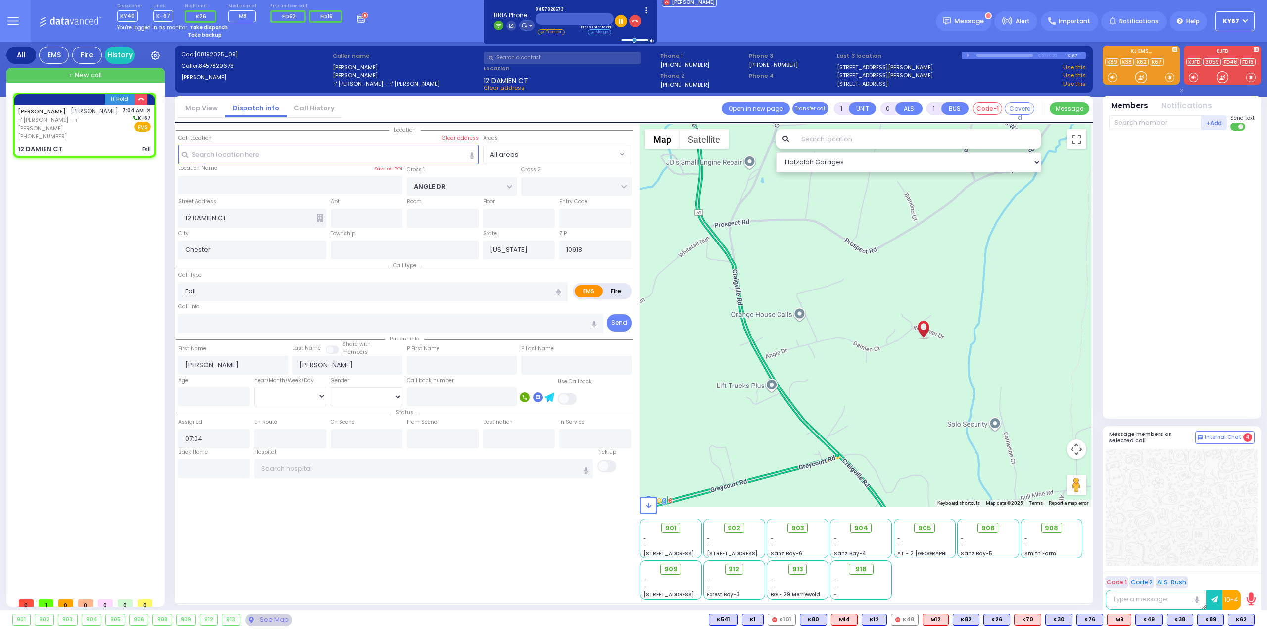
select select "Hatzalah Garages"
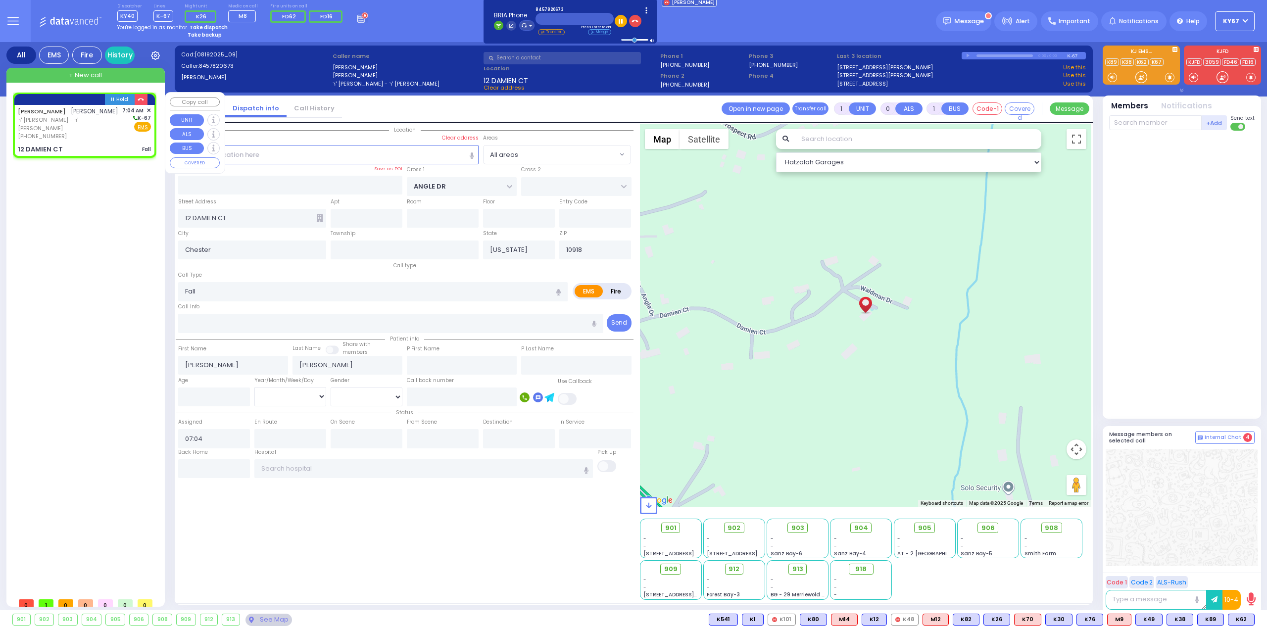
click at [149, 110] on span "✕" at bounding box center [149, 110] width 4 height 8
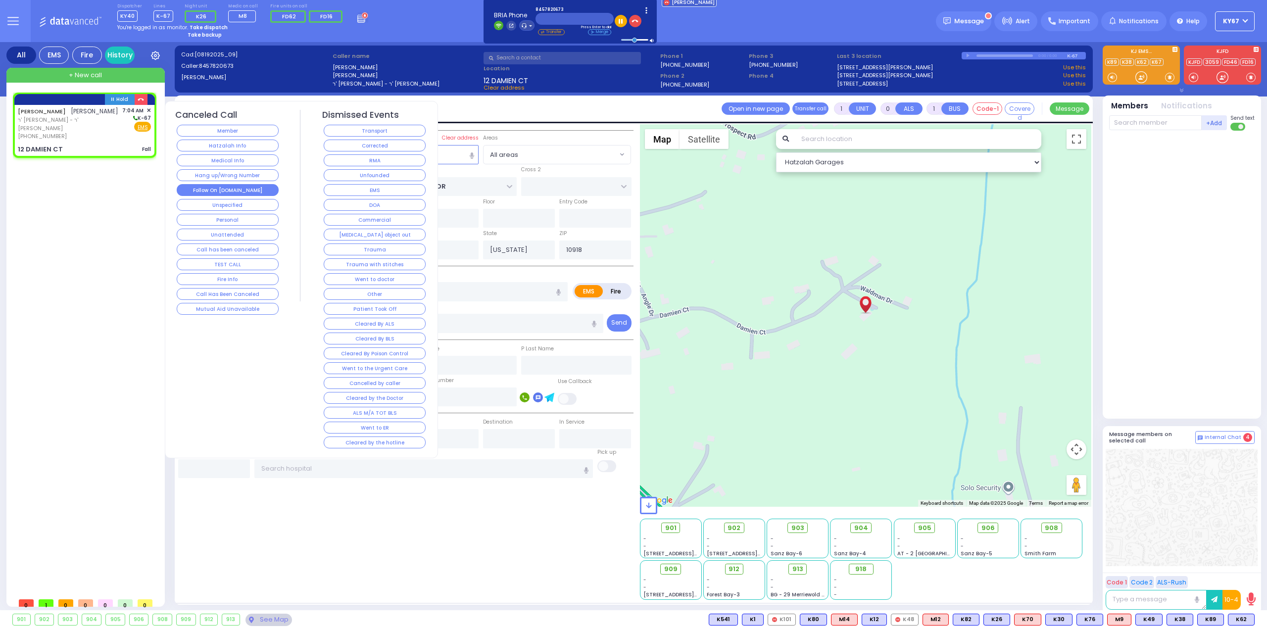
click at [234, 191] on button "Follow On [DOMAIN_NAME]" at bounding box center [228, 190] width 102 height 12
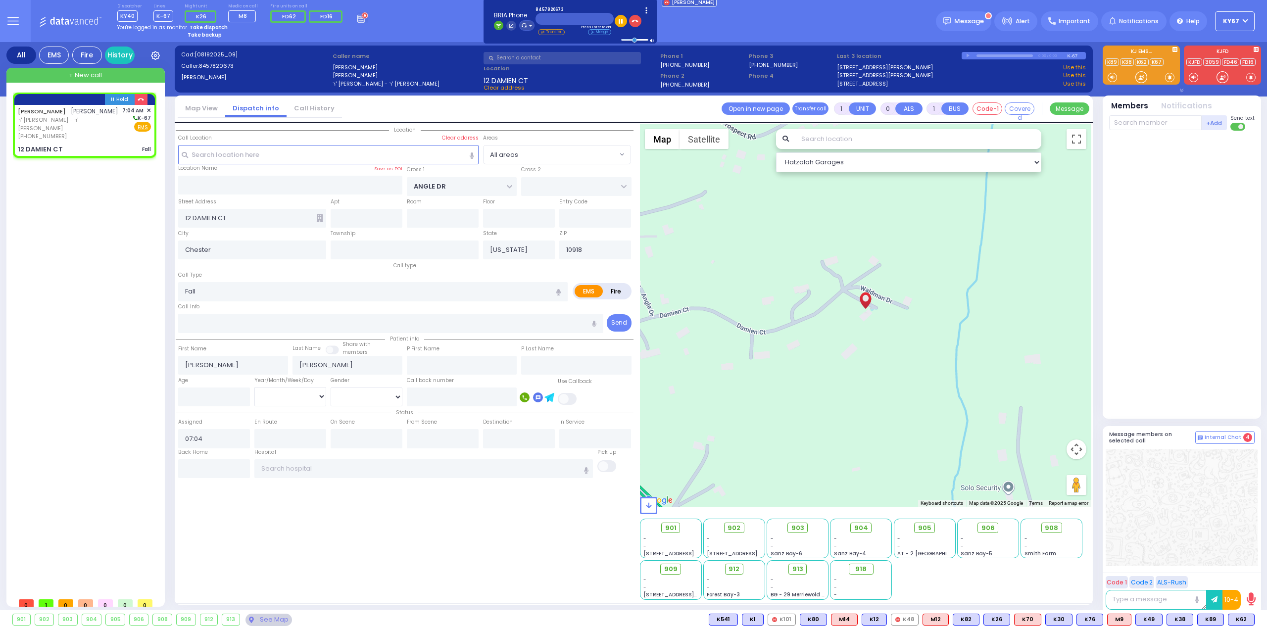
select select
radio input "true"
select select
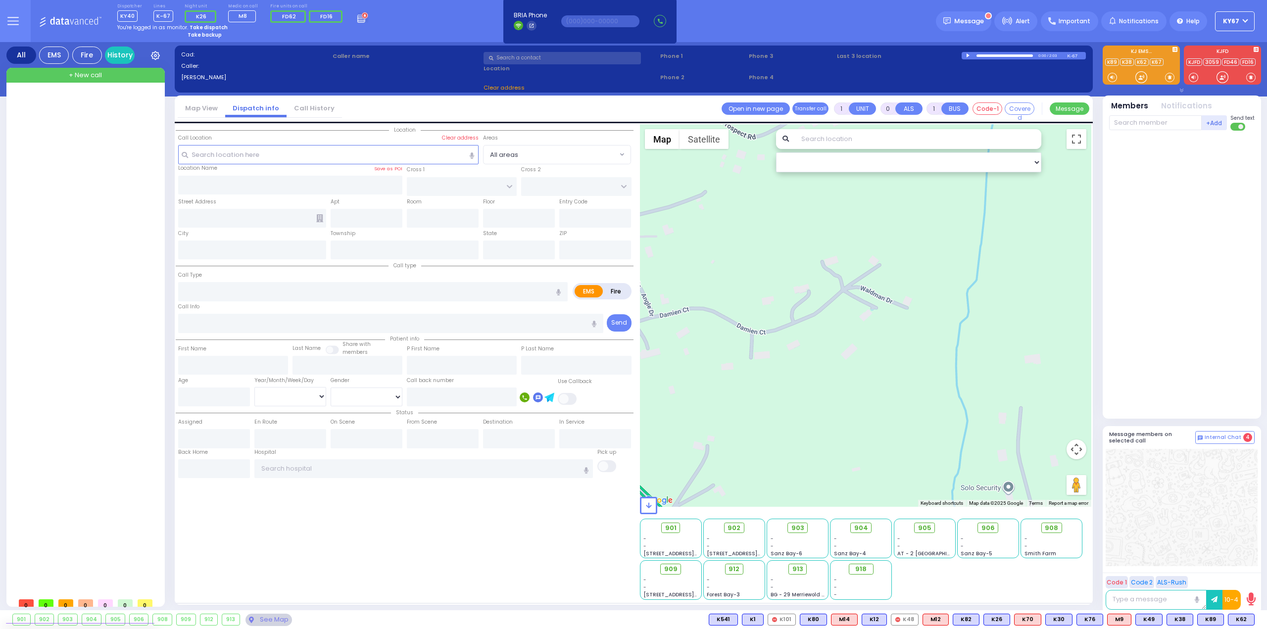
click at [203, 25] on strong "Take dispatch" at bounding box center [209, 27] width 38 height 7
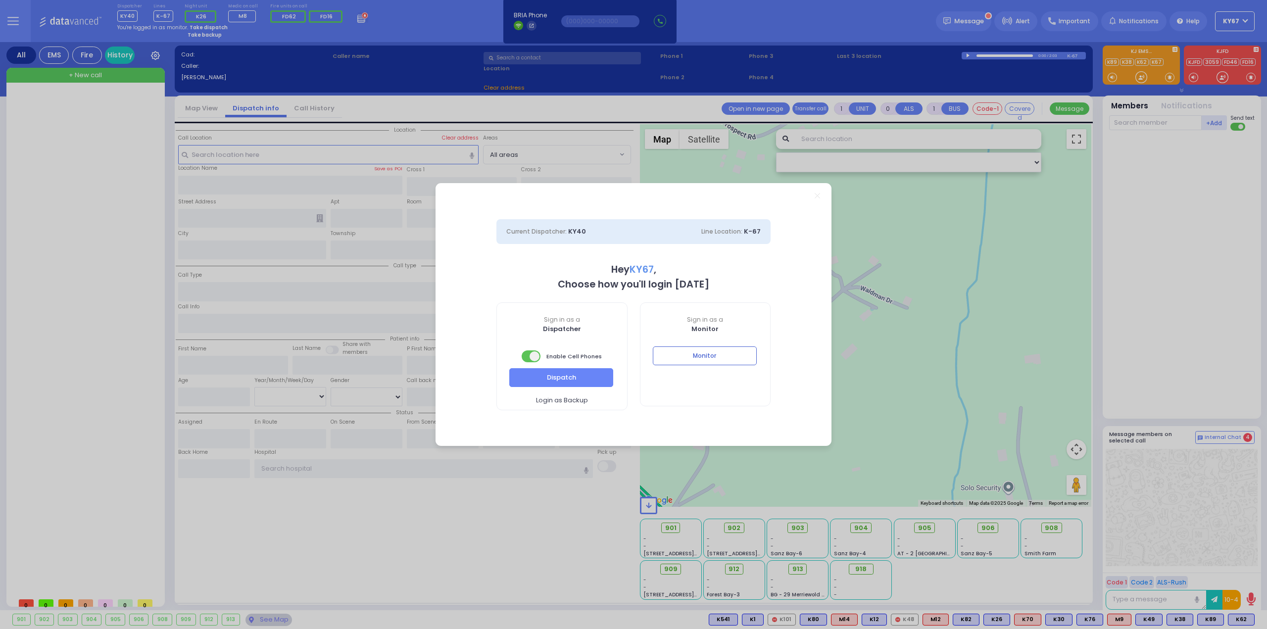
select select "9"
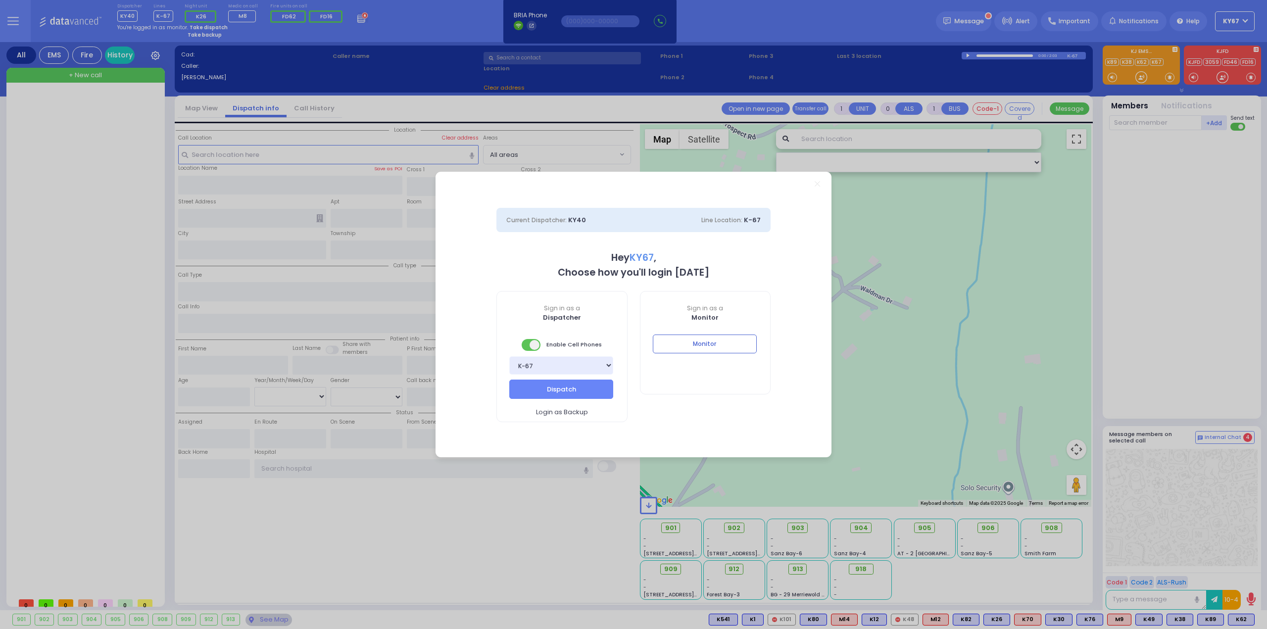
click at [587, 378] on div "Bay K-14 K-16 K-18 K-40 K-6 K-61 K-63 K-67 K-72 Medic 7 K-68 K-48 D-801 D-802 D…" at bounding box center [562, 367] width 130 height 23
click at [587, 381] on button "Dispatch" at bounding box center [561, 389] width 104 height 19
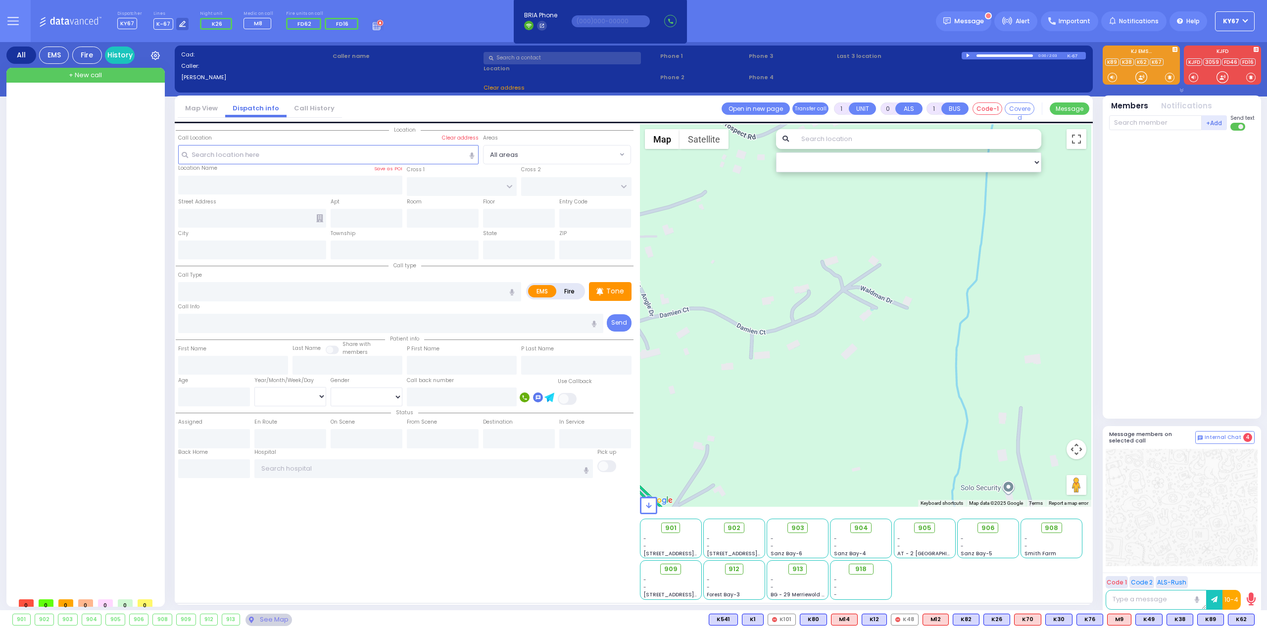
drag, startPoint x: 671, startPoint y: 378, endPoint x: 540, endPoint y: 206, distance: 215.8
click at [671, 377] on div "Dispatcher KY67 ?" at bounding box center [633, 314] width 1267 height 629
click at [377, 20] on g at bounding box center [380, 22] width 7 height 7
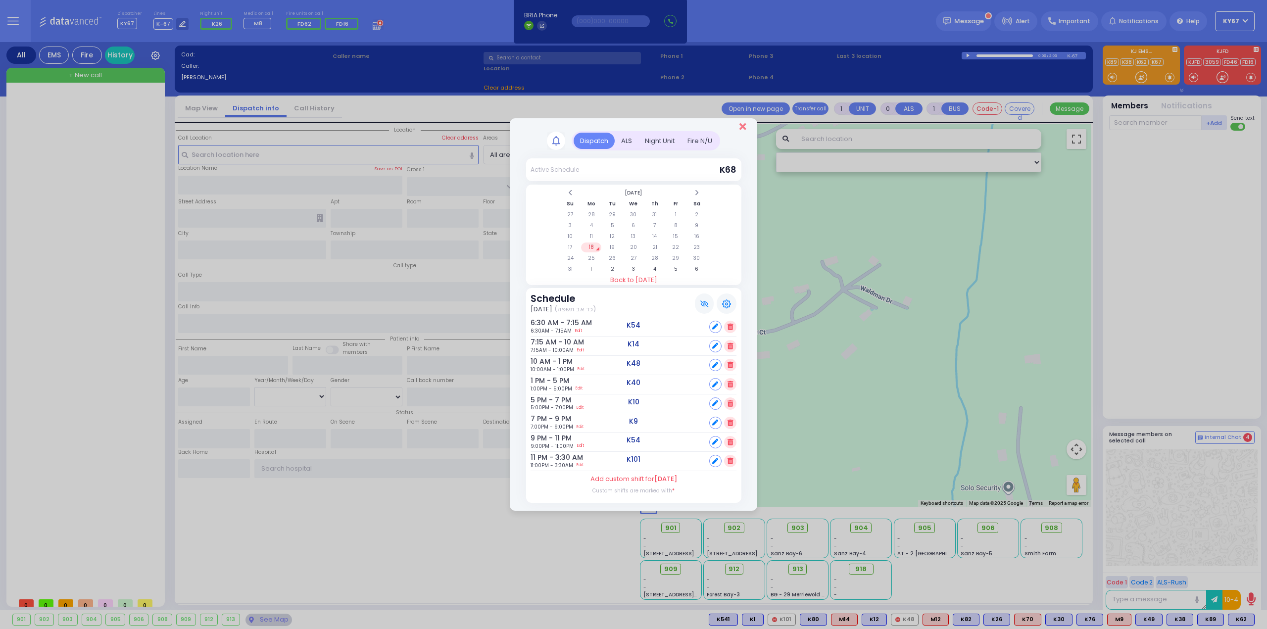
click at [742, 127] on icon "Close" at bounding box center [742, 127] width 6 height 10
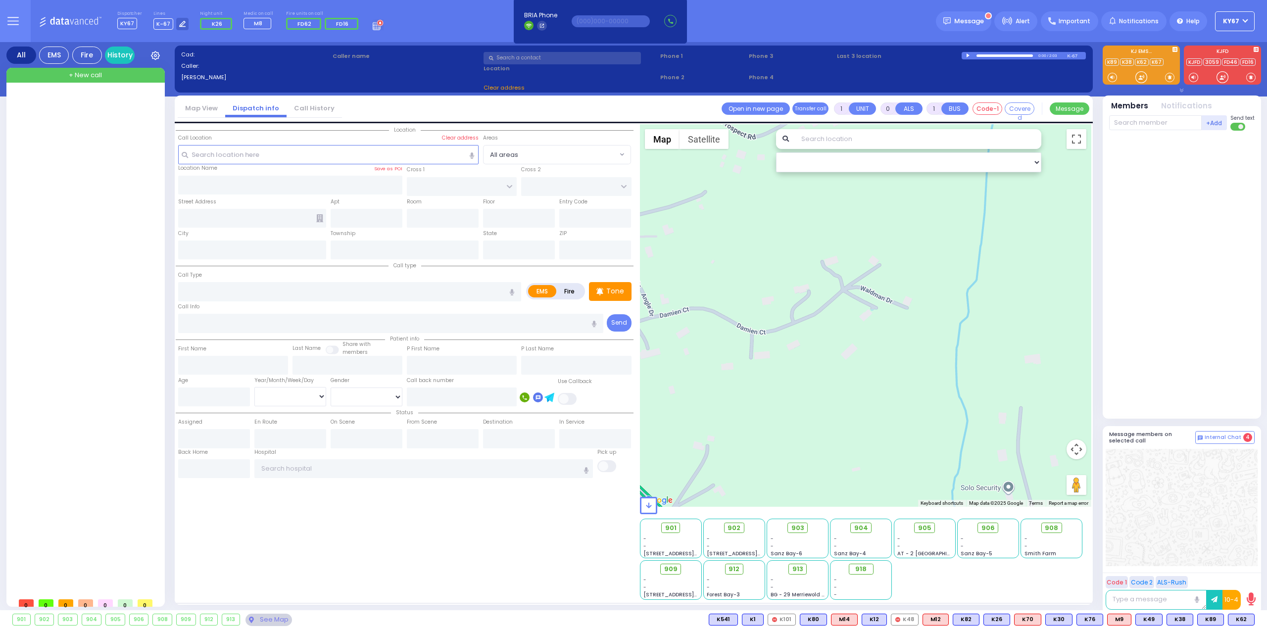
click at [79, 236] on div at bounding box center [86, 343] width 147 height 500
click at [373, 28] on icon at bounding box center [378, 24] width 11 height 11
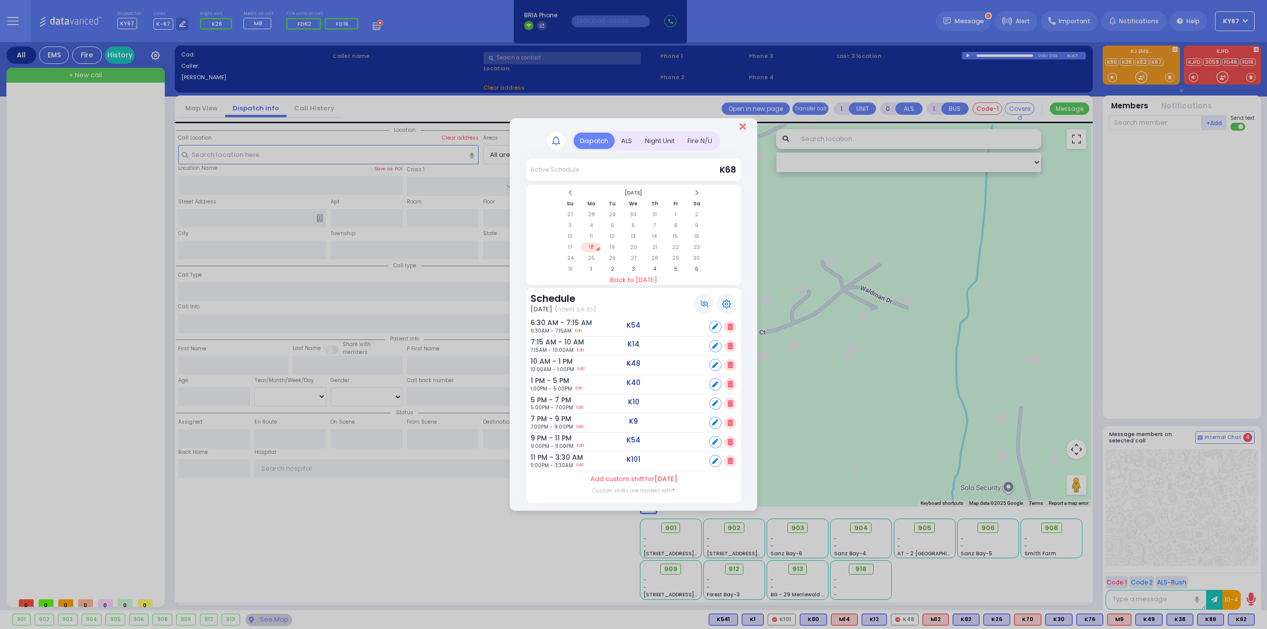
click at [742, 127] on icon "Close" at bounding box center [742, 127] width 6 height 10
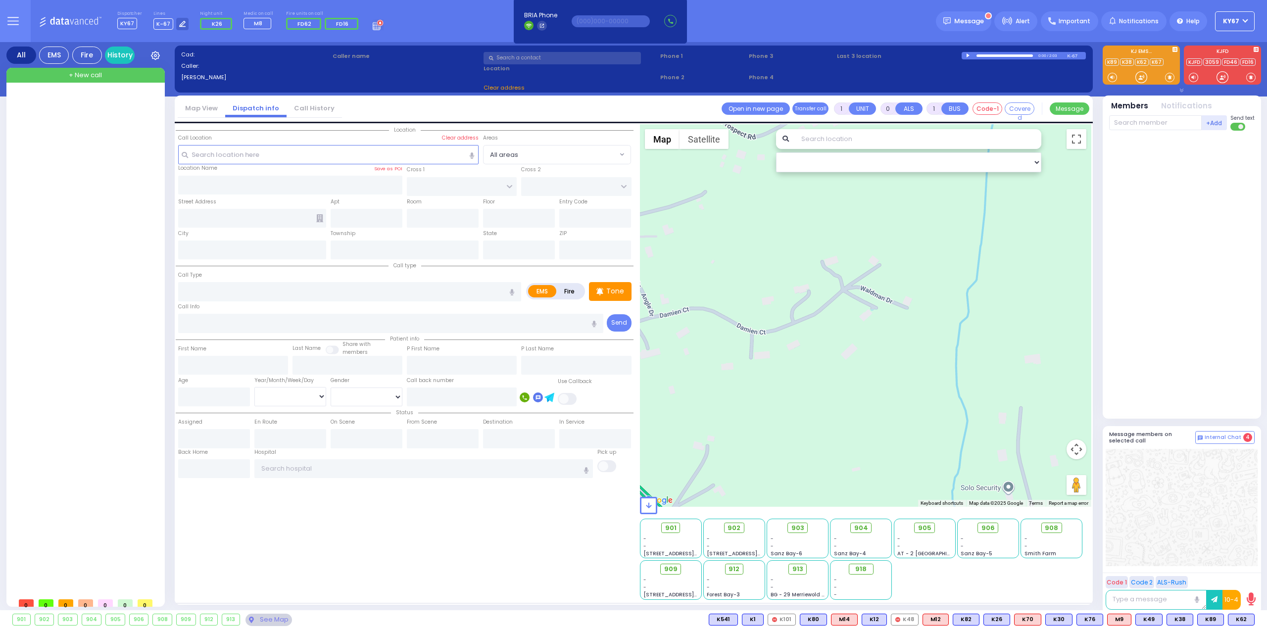
click at [6, 297] on div "All EMS Fire History Settings That will affect to all users" at bounding box center [633, 328] width 1267 height 572
